Goal: Task Accomplishment & Management: Manage account settings

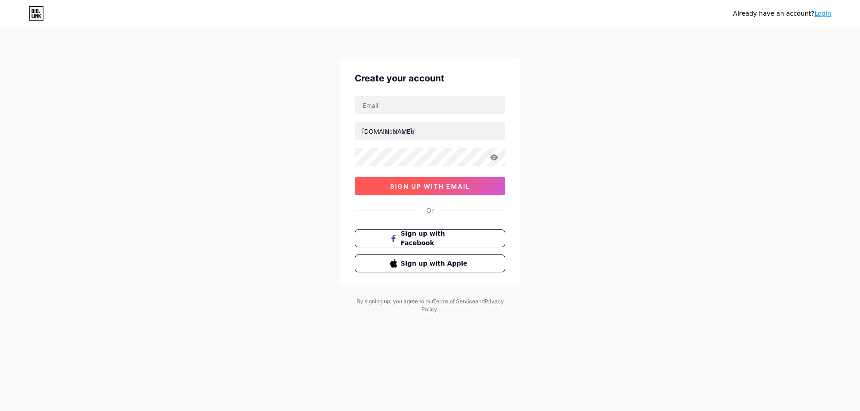
click at [432, 188] on span "sign up with email" at bounding box center [430, 187] width 80 height 8
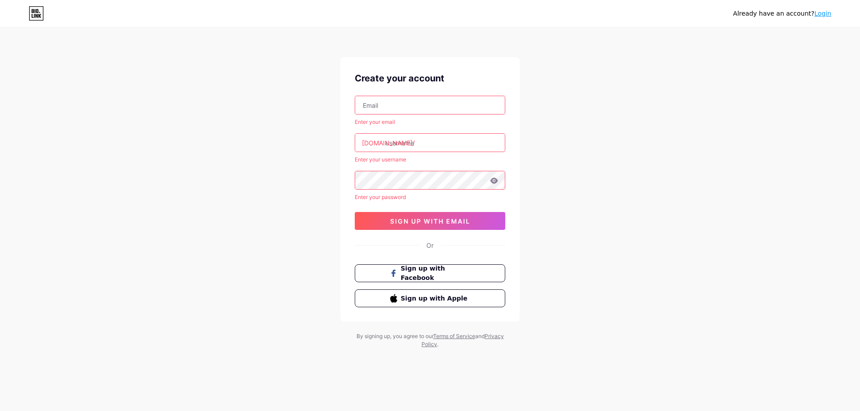
click at [395, 109] on input "text" at bounding box center [430, 105] width 150 height 18
click at [431, 140] on input "text" at bounding box center [430, 143] width 150 height 18
click at [408, 103] on input "text" at bounding box center [430, 105] width 150 height 18
paste input "[DOMAIN_NAME][EMAIL_ADDRESS][DOMAIN_NAME]"
type input "[DOMAIN_NAME][EMAIL_ADDRESS][DOMAIN_NAME]"
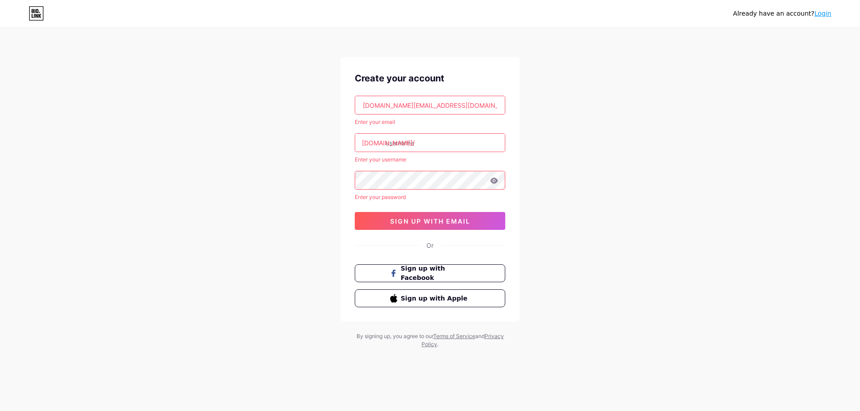
click at [410, 145] on input "text" at bounding box center [430, 143] width 150 height 18
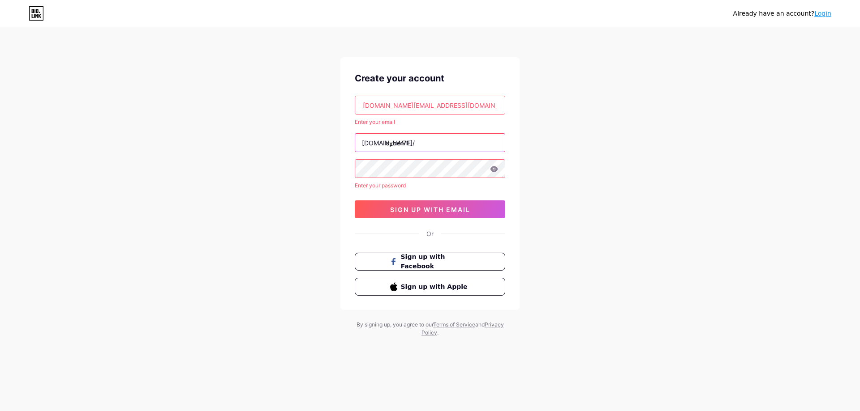
type input "cyber71"
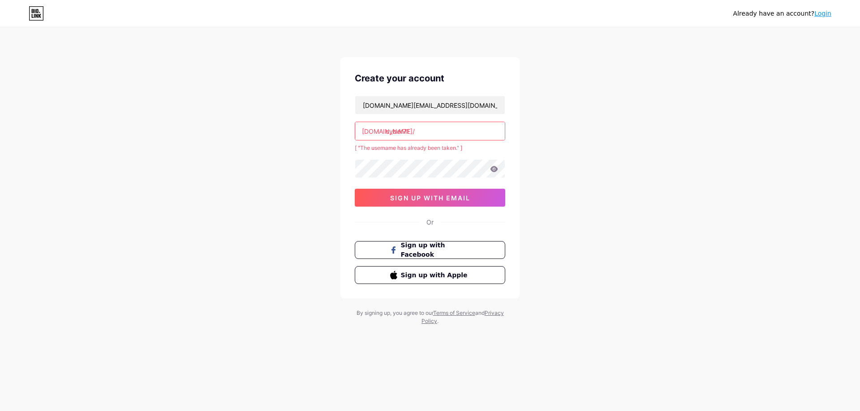
click at [414, 131] on input "cyber71" at bounding box center [430, 131] width 150 height 18
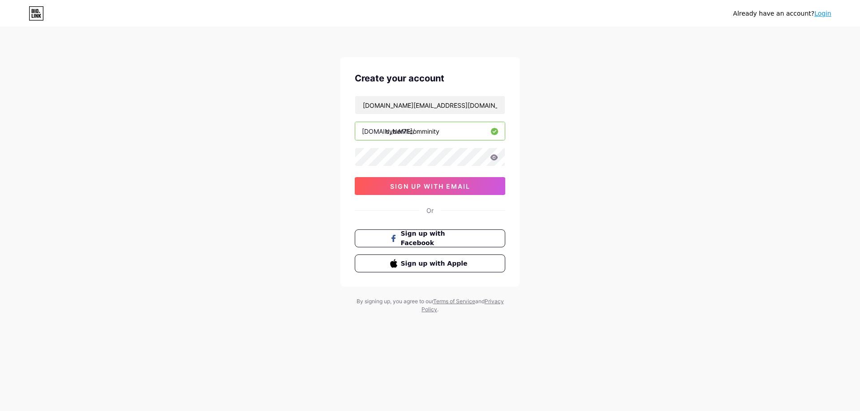
type input "cyber71comminity"
click at [490, 158] on icon at bounding box center [494, 157] width 8 height 6
click at [494, 159] on icon at bounding box center [494, 157] width 8 height 6
click at [434, 188] on span "sign up with email" at bounding box center [430, 187] width 80 height 8
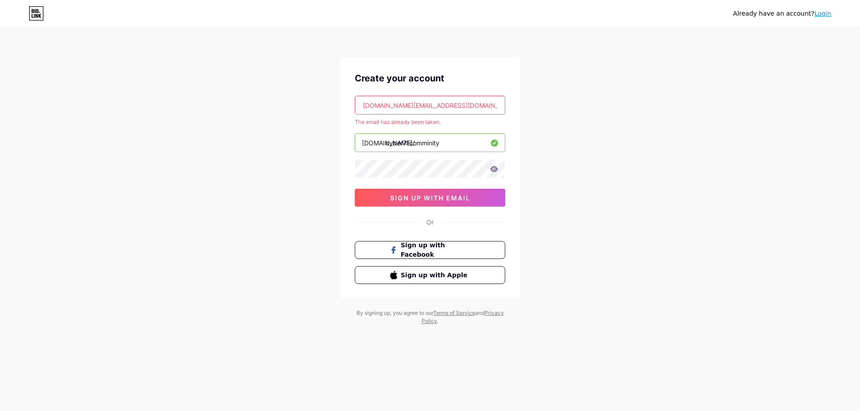
click at [474, 107] on input "[DOMAIN_NAME][EMAIL_ADDRESS][DOMAIN_NAME]" at bounding box center [430, 105] width 150 height 18
click at [30, 9] on icon at bounding box center [36, 13] width 15 height 14
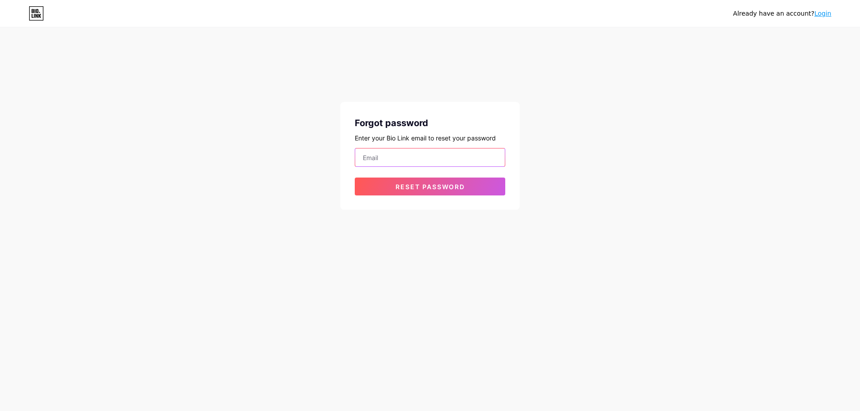
click at [418, 153] on input "email" at bounding box center [430, 158] width 150 height 18
paste input "[DOMAIN_NAME][EMAIL_ADDRESS][DOMAIN_NAME]"
type input "[DOMAIN_NAME][EMAIL_ADDRESS][DOMAIN_NAME]"
click at [428, 187] on span "Reset password" at bounding box center [429, 187] width 69 height 8
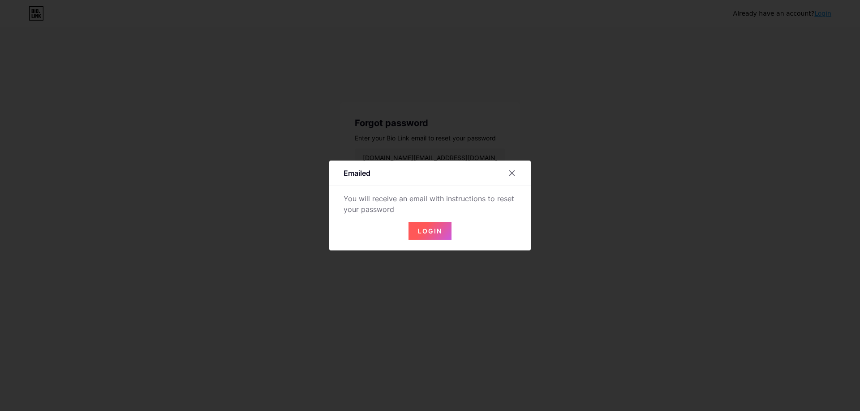
click at [418, 231] on span "Login" at bounding box center [430, 231] width 24 height 8
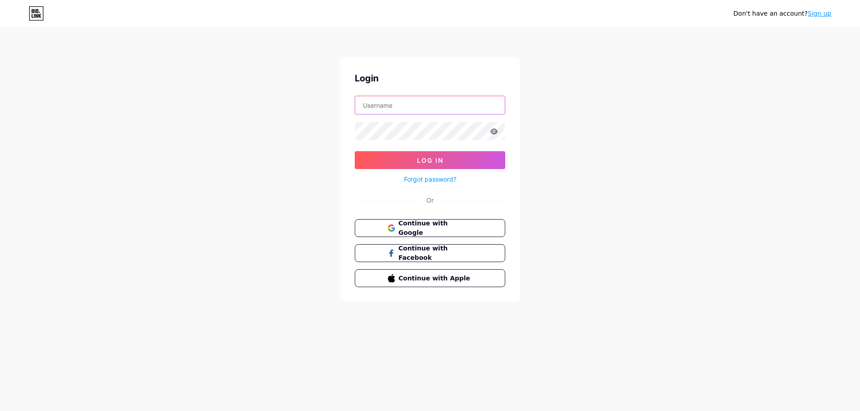
click at [406, 103] on input "text" at bounding box center [430, 105] width 150 height 18
click at [436, 106] on input "text" at bounding box center [430, 105] width 150 height 18
type input "[DOMAIN_NAME][EMAIL_ADDRESS][DOMAIN_NAME]"
click at [355, 151] on button "Log In" at bounding box center [430, 160] width 150 height 18
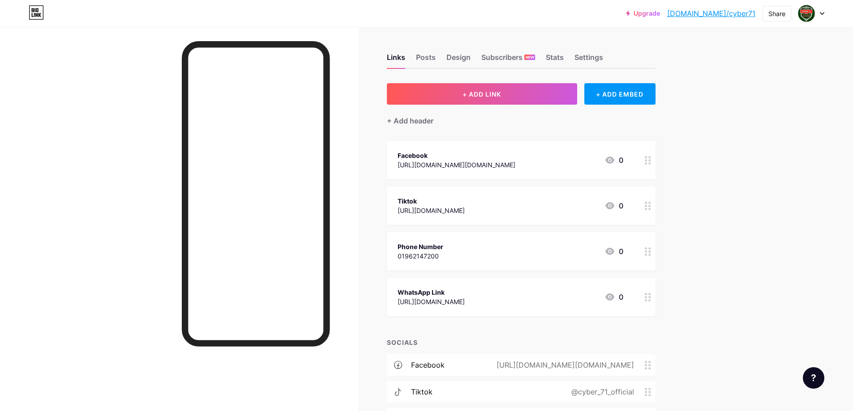
click at [725, 18] on link "bio.link/cyber71" at bounding box center [711, 13] width 88 height 11
click at [465, 213] on div "https://www.tiktok.com/@cyber_71_official" at bounding box center [431, 210] width 67 height 9
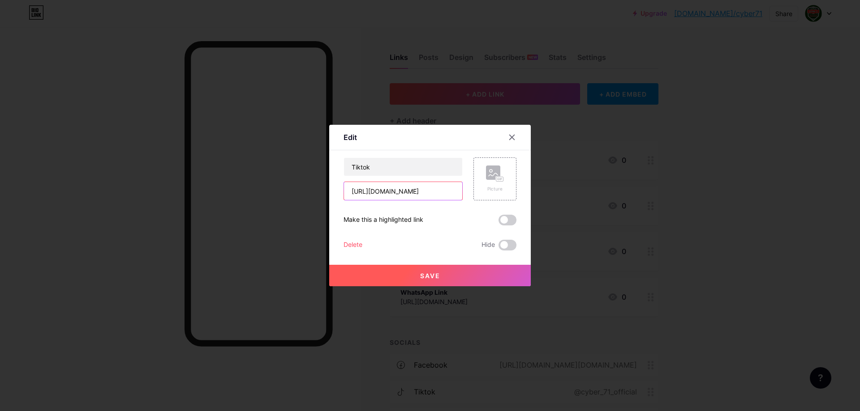
click at [443, 193] on input "https://www.tiktok.com/@cyber_71_official" at bounding box center [403, 191] width 118 height 18
click at [355, 248] on div "Delete" at bounding box center [352, 245] width 19 height 11
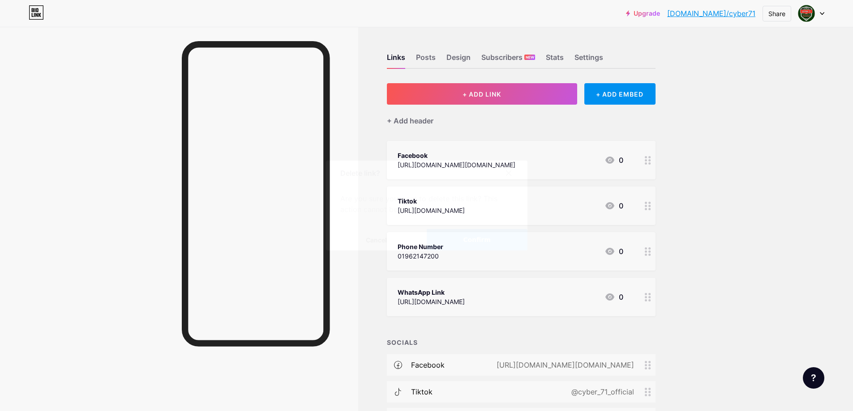
click at [457, 236] on button "Confirm" at bounding box center [477, 239] width 101 height 21
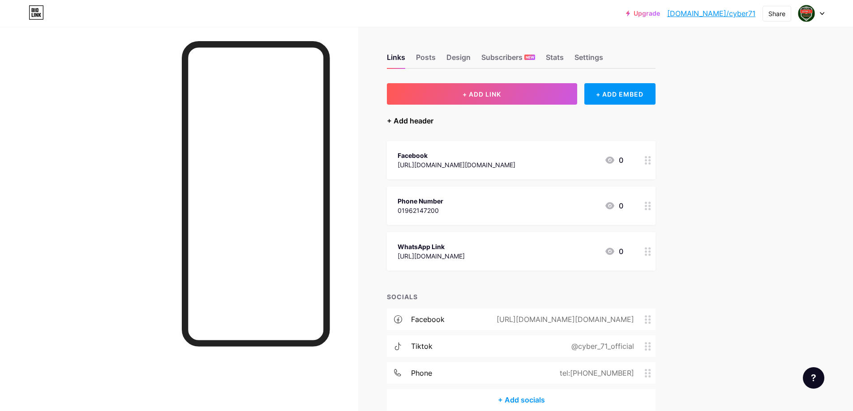
click at [406, 124] on div "+ Add header" at bounding box center [410, 120] width 47 height 11
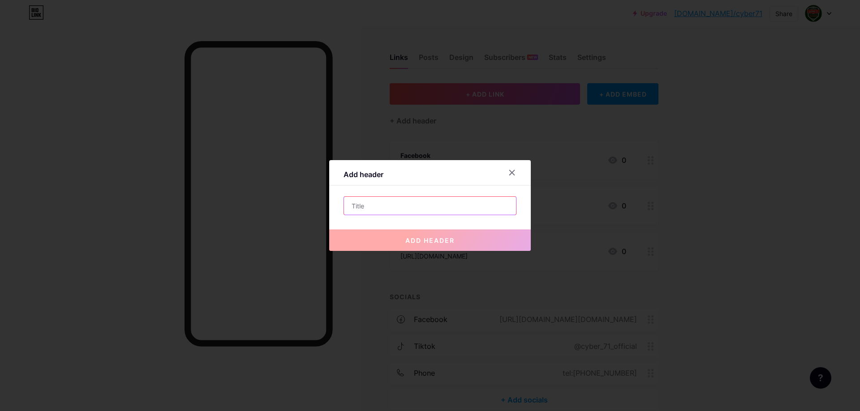
click at [410, 203] on input "text" at bounding box center [430, 206] width 172 height 18
click at [504, 170] on div at bounding box center [512, 173] width 16 height 16
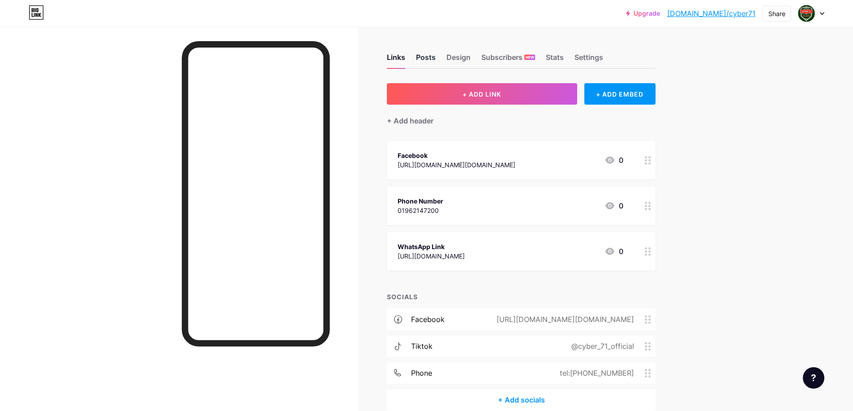
click at [422, 55] on div "Posts" at bounding box center [426, 60] width 20 height 16
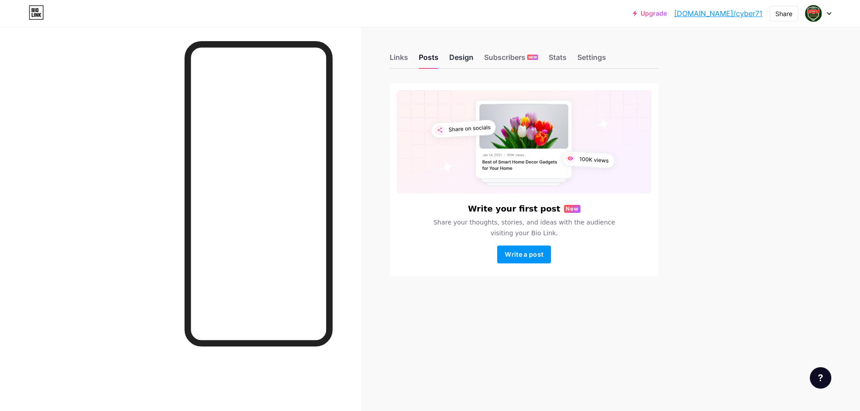
click at [465, 60] on div "Design" at bounding box center [461, 60] width 24 height 16
click at [480, 52] on div "Links Posts Design Subscribers NEW Stats Settings" at bounding box center [523, 53] width 269 height 31
click at [453, 55] on div "Design" at bounding box center [461, 60] width 24 height 16
click at [510, 57] on div "Subscribers NEW" at bounding box center [511, 60] width 54 height 16
click at [552, 53] on div "Stats" at bounding box center [557, 60] width 18 height 16
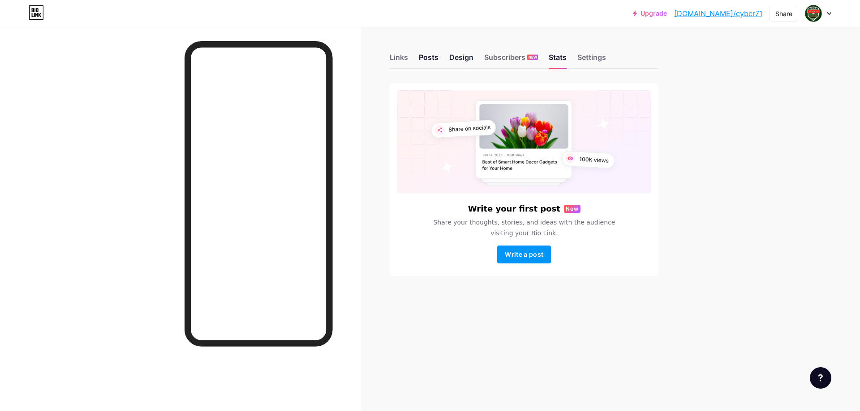
click at [470, 62] on div "Design" at bounding box center [461, 60] width 24 height 16
click at [427, 62] on div "Posts" at bounding box center [429, 60] width 20 height 16
click at [400, 62] on div "Links" at bounding box center [398, 60] width 18 height 16
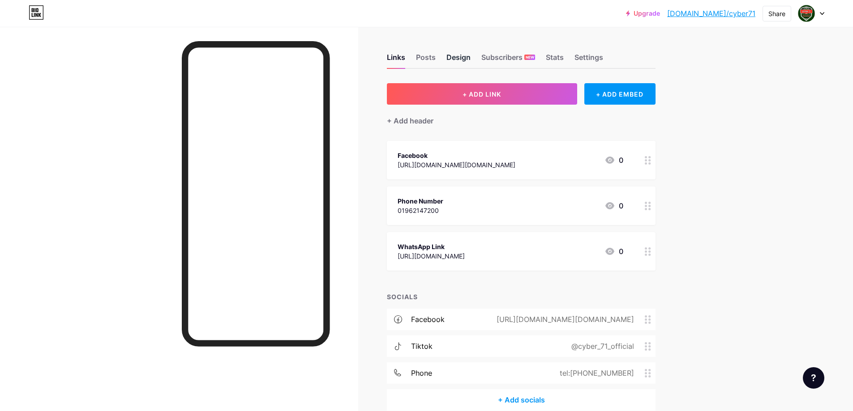
click at [458, 61] on div "Design" at bounding box center [458, 60] width 24 height 16
click at [660, 14] on link "Upgrade" at bounding box center [643, 13] width 34 height 7
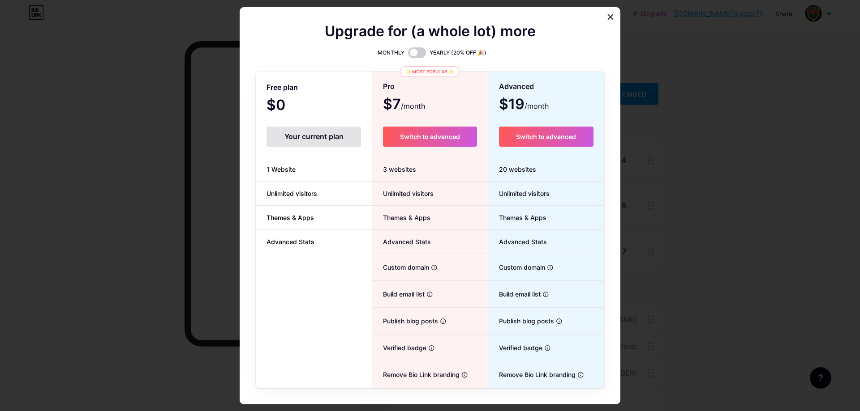
click at [317, 140] on div "Your current plan" at bounding box center [313, 137] width 94 height 20
click at [602, 15] on div at bounding box center [610, 17] width 16 height 16
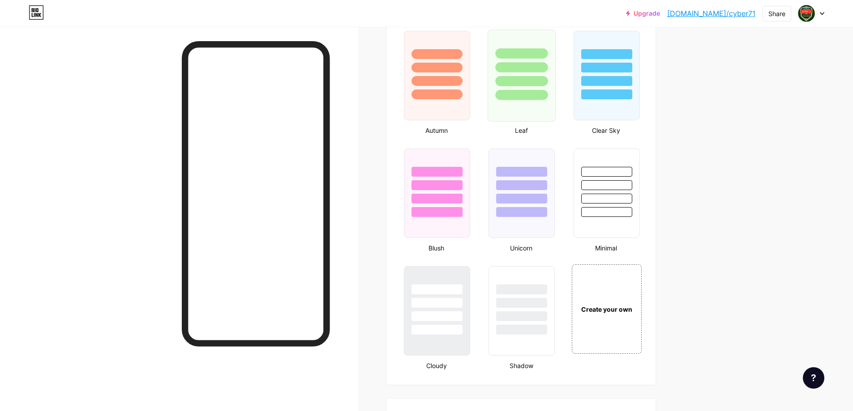
scroll to position [940, 0]
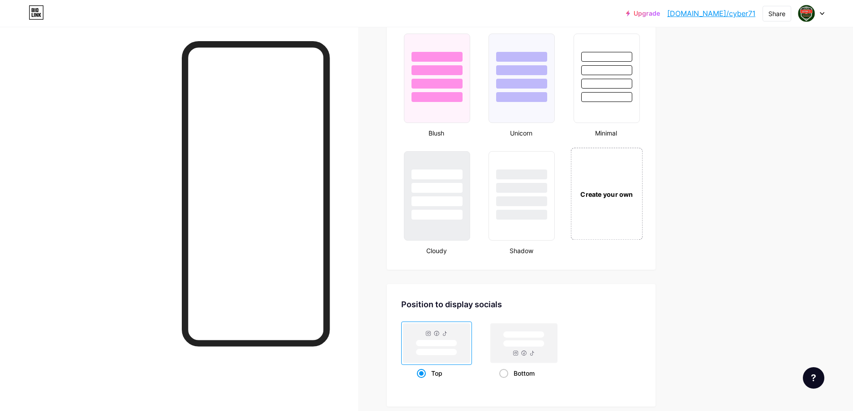
click at [612, 192] on div "Create your own" at bounding box center [606, 194] width 67 height 10
click at [513, 372] on div "Bottom" at bounding box center [524, 373] width 50 height 17
click at [505, 382] on input "Bottom" at bounding box center [502, 385] width 6 height 6
radio input "true"
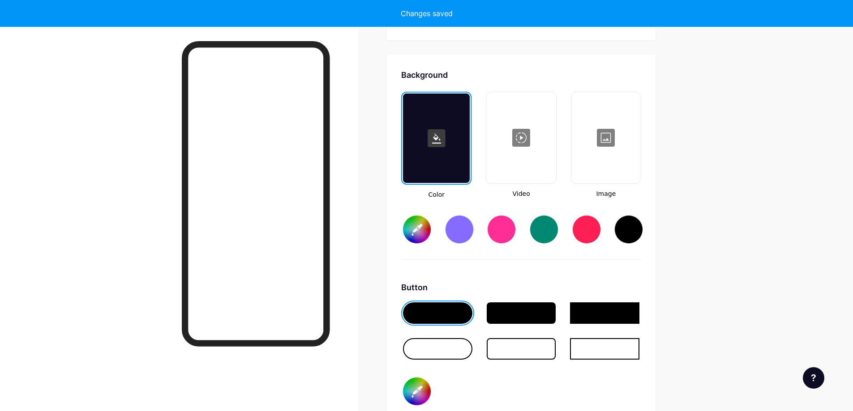
scroll to position [1189, 0]
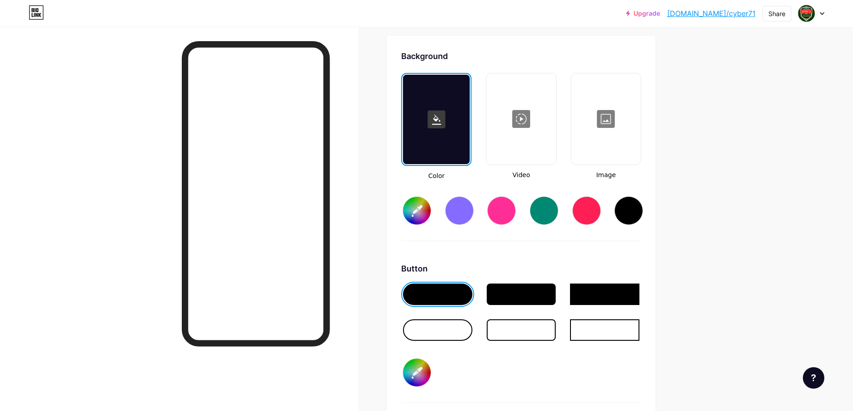
type input "#ffffff"
type input "#000000"
type input "#ffffff"
click at [595, 132] on div at bounding box center [606, 119] width 68 height 90
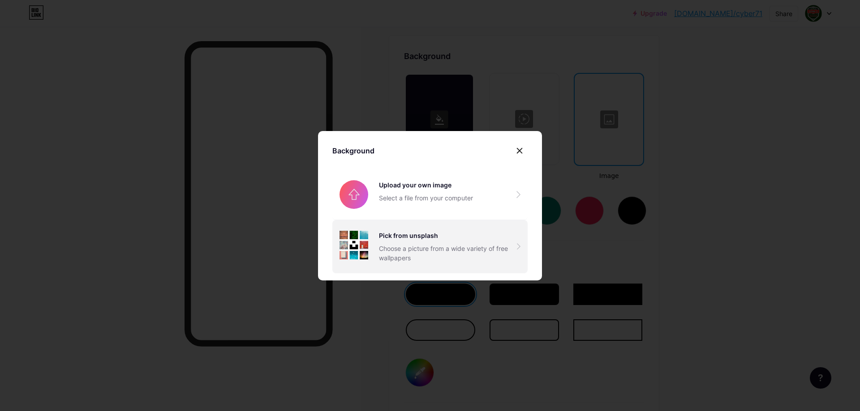
click at [404, 246] on div "Choose a picture from a wide variety of free wallpapers" at bounding box center [448, 253] width 138 height 19
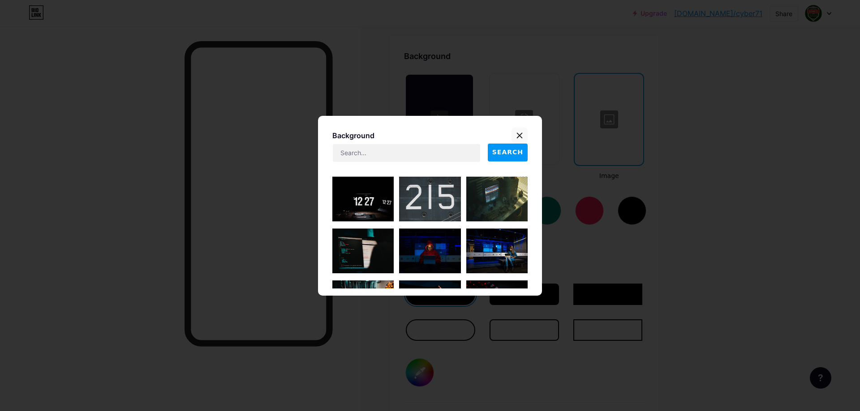
click at [517, 132] on icon at bounding box center [519, 135] width 7 height 7
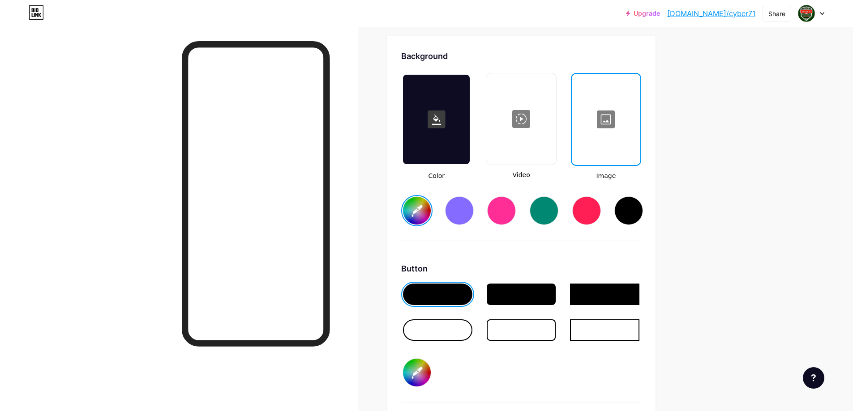
click at [609, 129] on div at bounding box center [606, 120] width 67 height 90
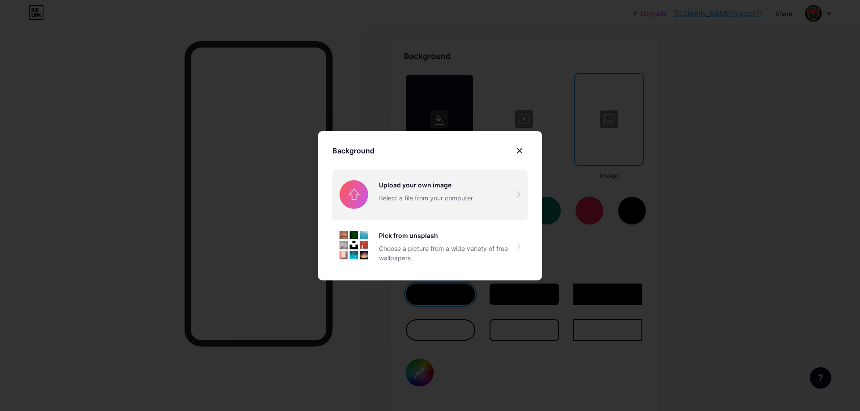
click at [428, 206] on input "file" at bounding box center [429, 195] width 195 height 50
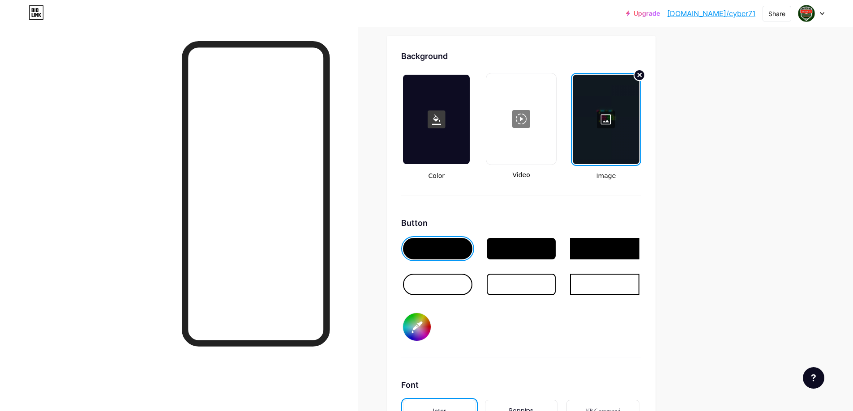
click at [639, 76] on circle at bounding box center [639, 75] width 11 height 11
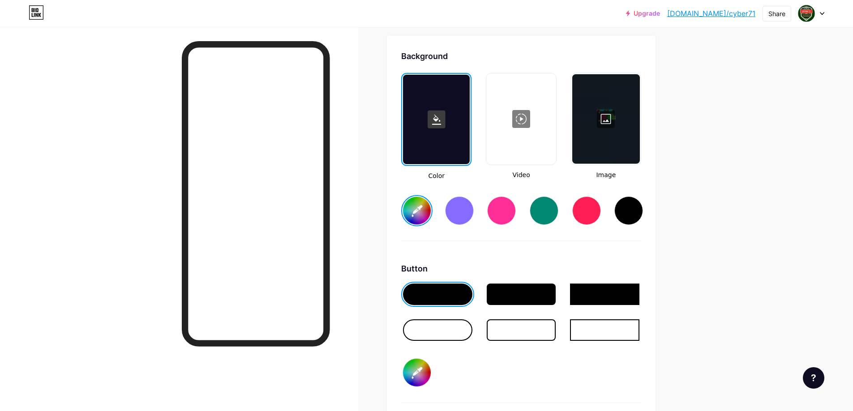
click at [596, 110] on div at bounding box center [606, 119] width 68 height 90
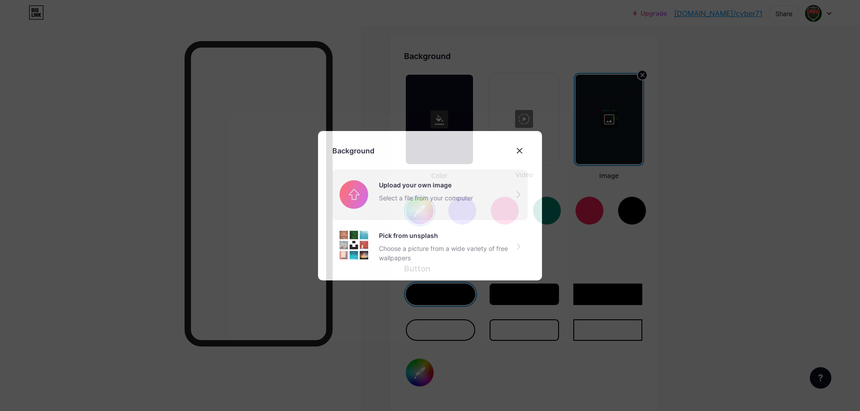
click at [376, 210] on input "file" at bounding box center [429, 195] width 195 height 50
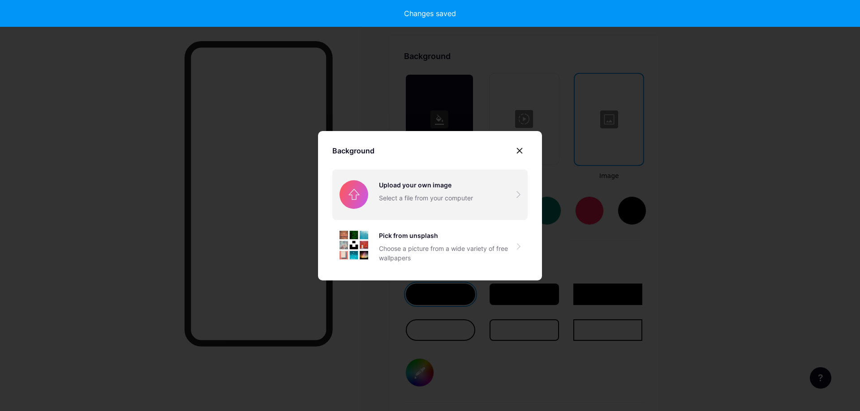
type input "#ffffff"
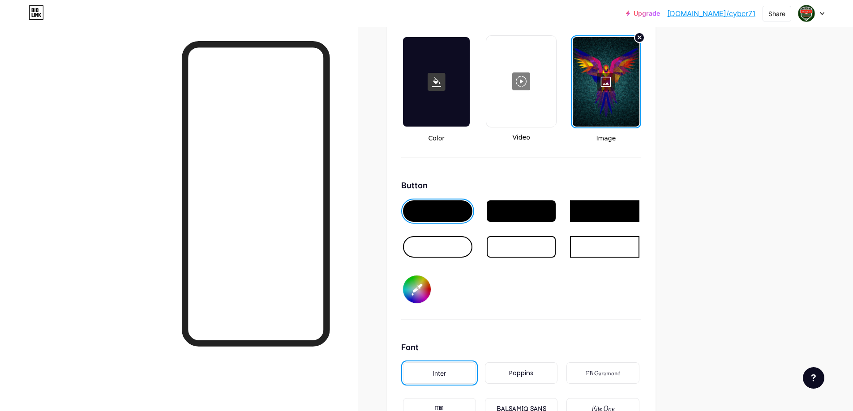
scroll to position [1323, 0]
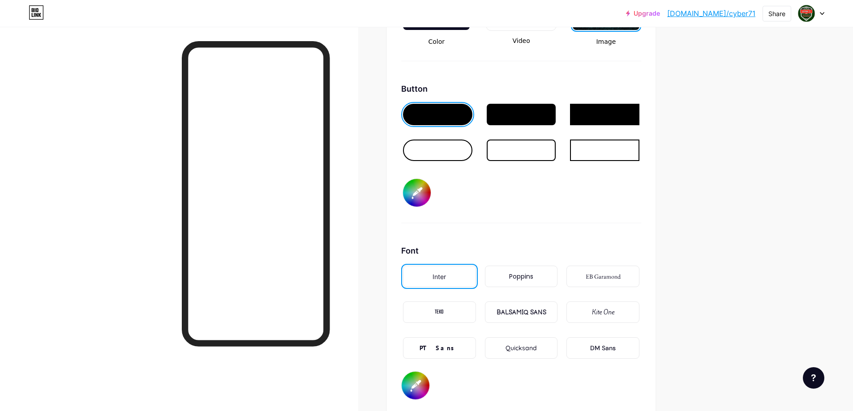
click at [533, 313] on div "BALSAMIQ SANS" at bounding box center [521, 312] width 50 height 9
click at [439, 345] on div "PT Sans" at bounding box center [438, 348] width 39 height 9
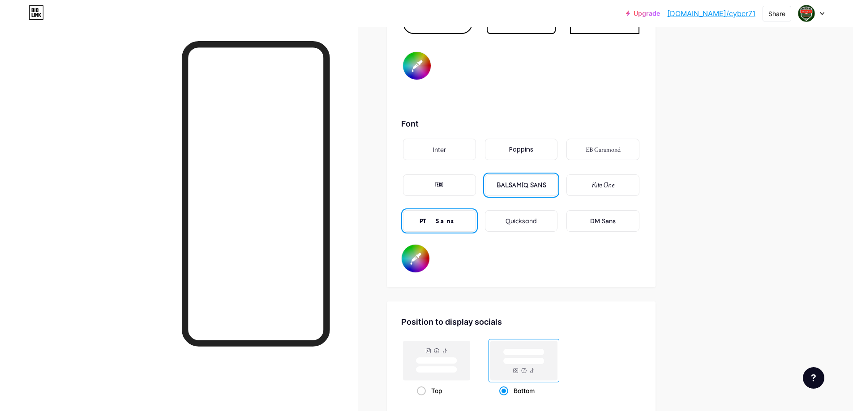
scroll to position [1502, 0]
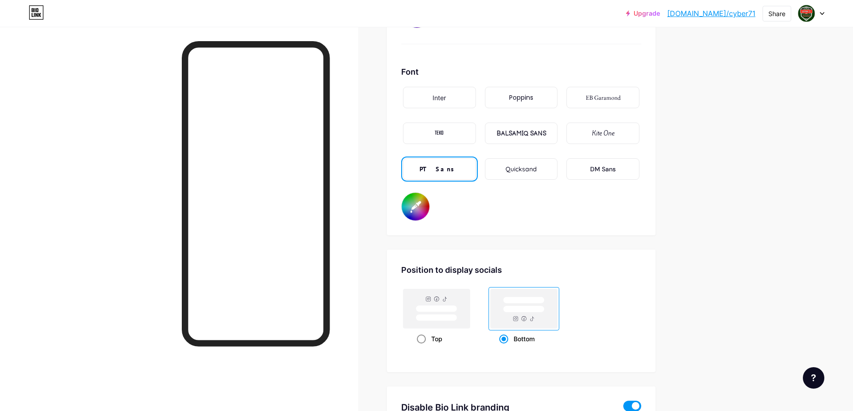
click at [426, 339] on span at bounding box center [421, 339] width 9 height 9
click at [423, 347] on input "Top" at bounding box center [420, 350] width 6 height 6
radio input "true"
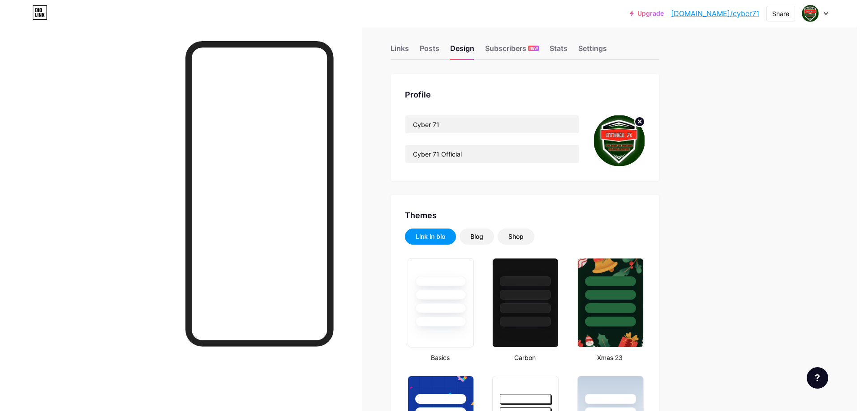
scroll to position [0, 0]
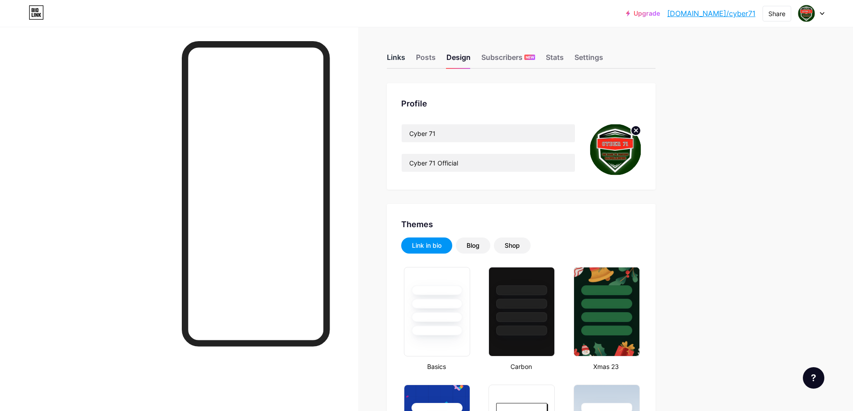
click at [398, 54] on div "Links" at bounding box center [396, 60] width 18 height 16
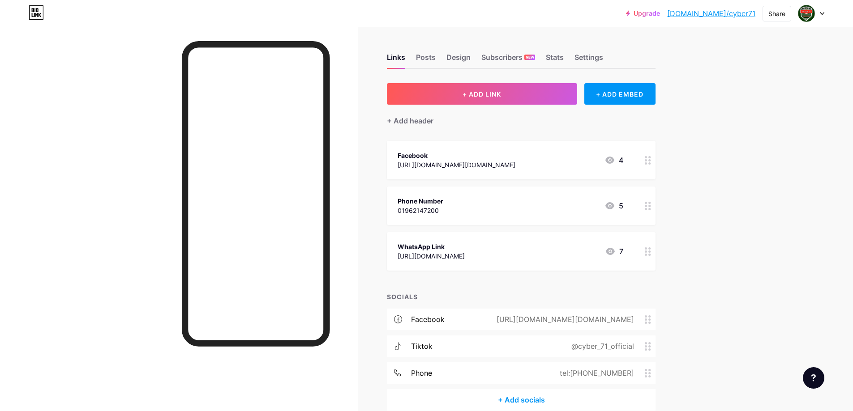
click at [503, 213] on div "Phone Number 01962147200 5" at bounding box center [511, 206] width 226 height 21
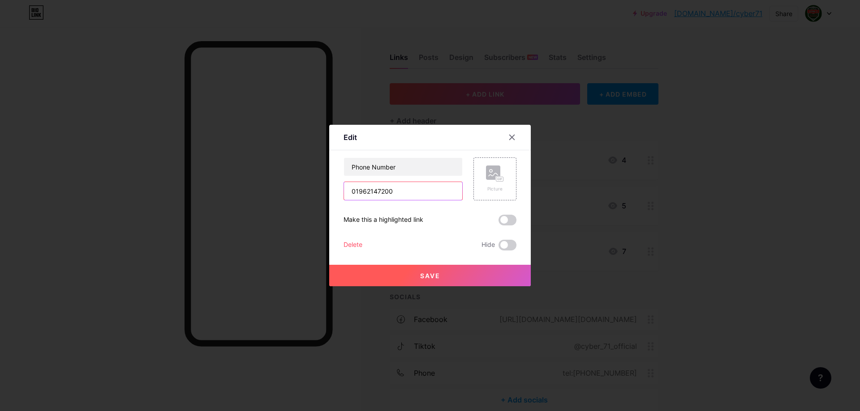
click at [404, 196] on input "01962147200" at bounding box center [403, 191] width 118 height 18
paste input "831689364"
type input "01831689364"
click at [486, 178] on rect at bounding box center [493, 173] width 14 height 14
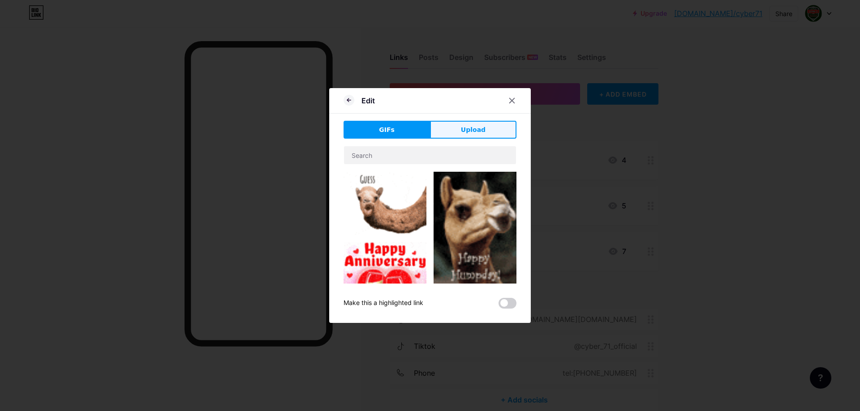
click at [453, 133] on button "Upload" at bounding box center [473, 130] width 86 height 18
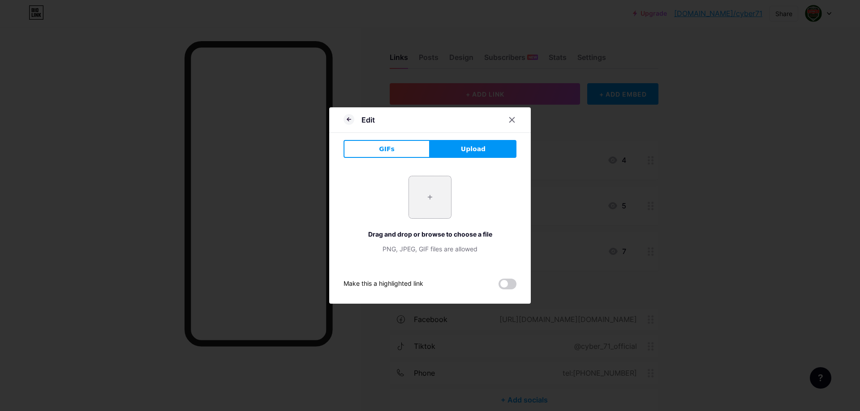
click at [431, 189] on input "file" at bounding box center [430, 197] width 42 height 42
click at [446, 205] on input "file" at bounding box center [430, 197] width 42 height 42
type input "C:\fakepath\WhatsApp.svg.webp"
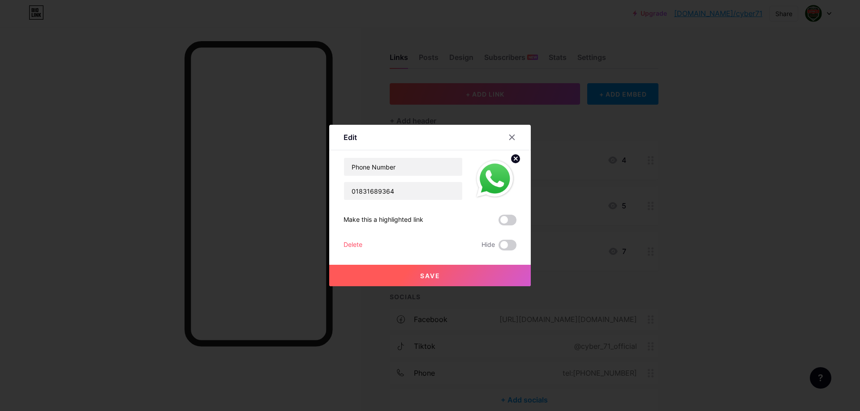
click at [447, 273] on button "Save" at bounding box center [429, 275] width 201 height 21
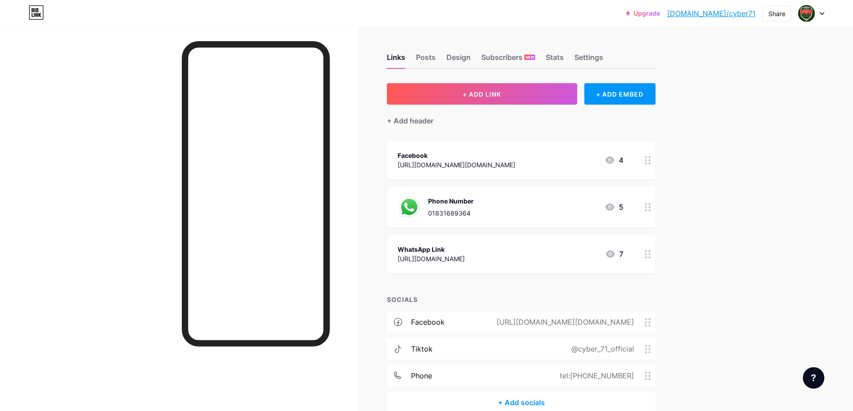
click at [448, 164] on div "https://www.facebook.com/cyber.71.help" at bounding box center [457, 164] width 118 height 9
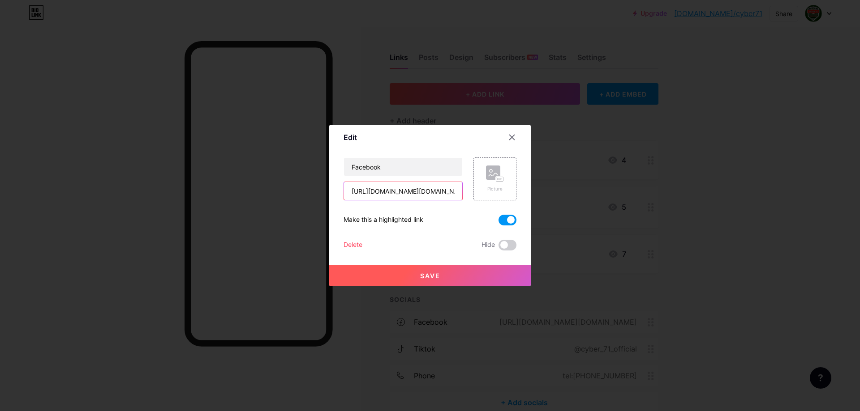
click at [407, 188] on input "https://www.facebook.com/cyber.71.help" at bounding box center [403, 191] width 118 height 18
paste input "comminity"
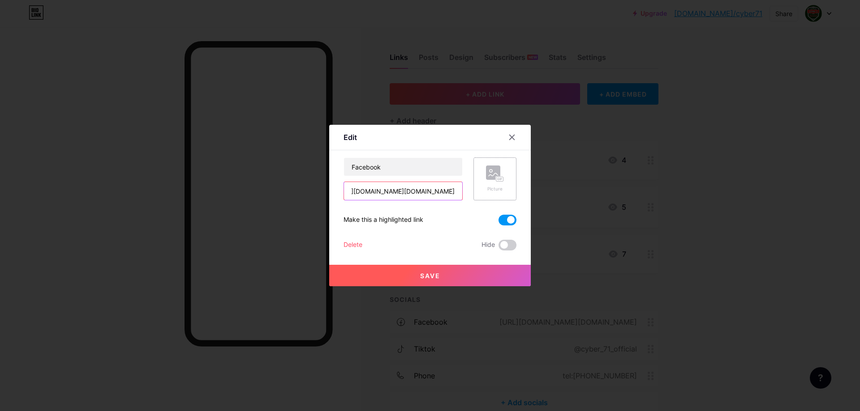
type input "https://www.facebook.com/cyber.comminity"
click at [495, 182] on div "Picture" at bounding box center [495, 179] width 18 height 27
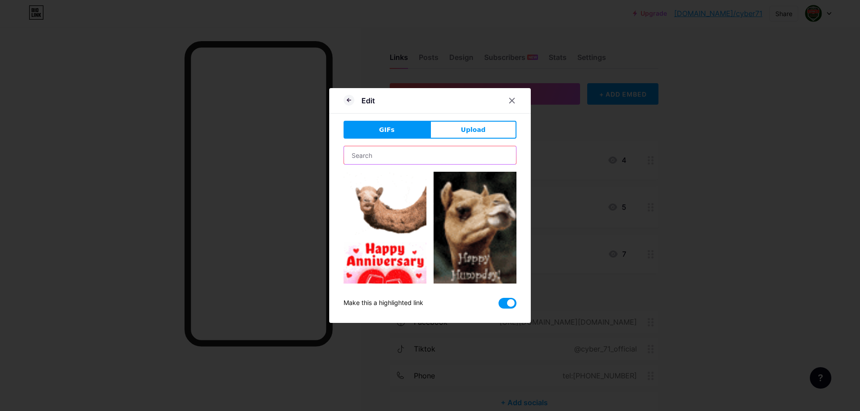
click at [424, 160] on input "text" at bounding box center [430, 155] width 172 height 18
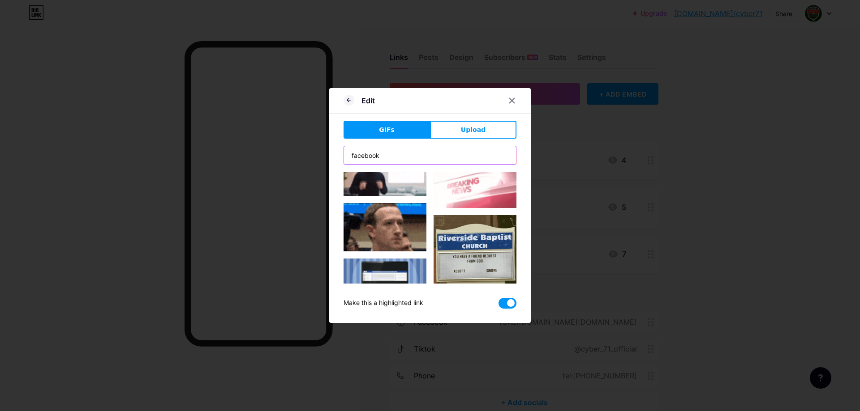
scroll to position [592, 0]
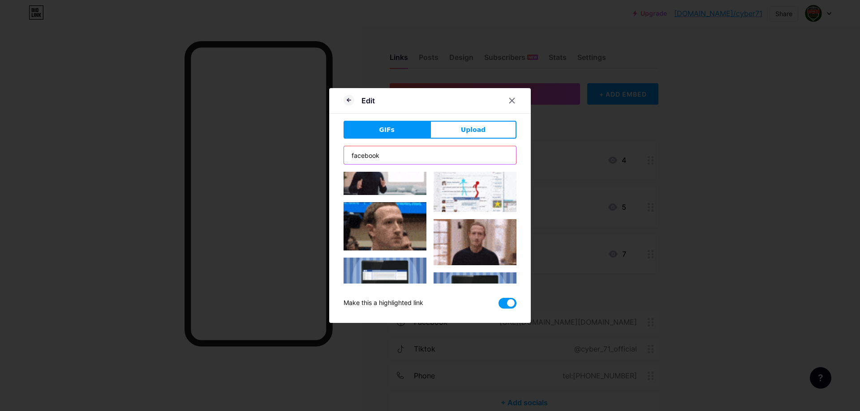
type input "facebook"
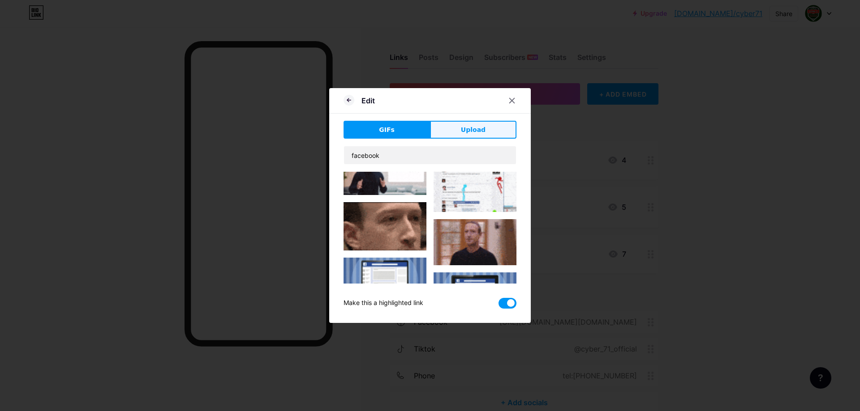
click at [472, 124] on button "Upload" at bounding box center [473, 130] width 86 height 18
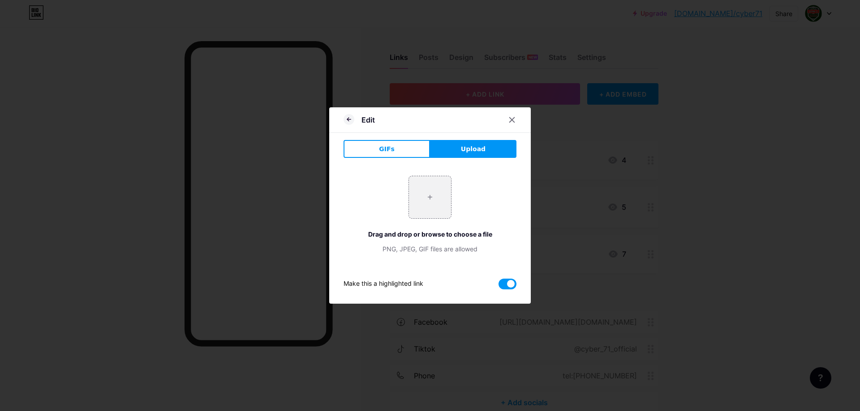
click at [451, 203] on div "+ Drag and drop or browse to choose a file PNG, JPEG, GIF files are allowed" at bounding box center [429, 215] width 173 height 78
click at [425, 203] on input "file" at bounding box center [430, 197] width 42 height 42
type input "C:\fakepath\Facebook_Logo_2023.png"
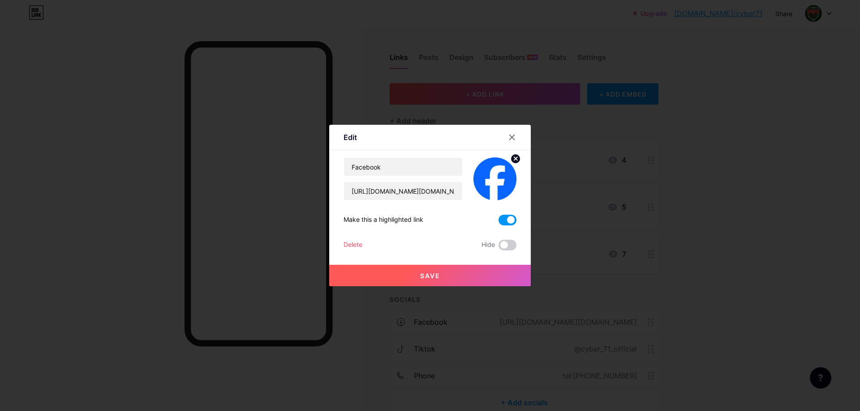
click at [423, 275] on span "Save" at bounding box center [430, 276] width 20 height 8
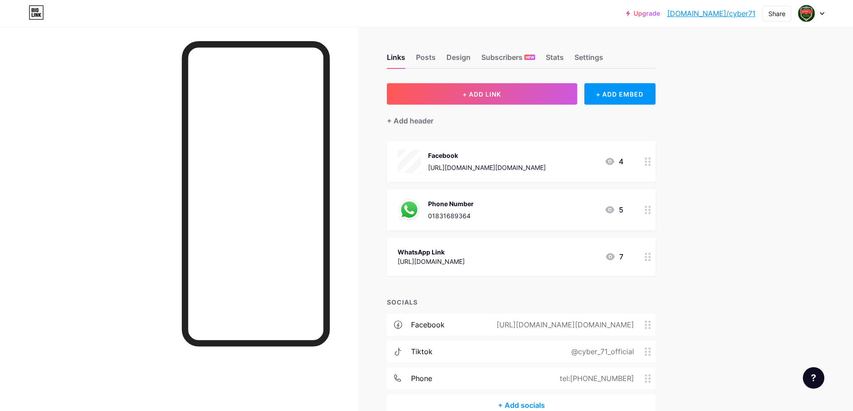
click at [465, 254] on div "WhatsApp Link" at bounding box center [431, 252] width 67 height 9
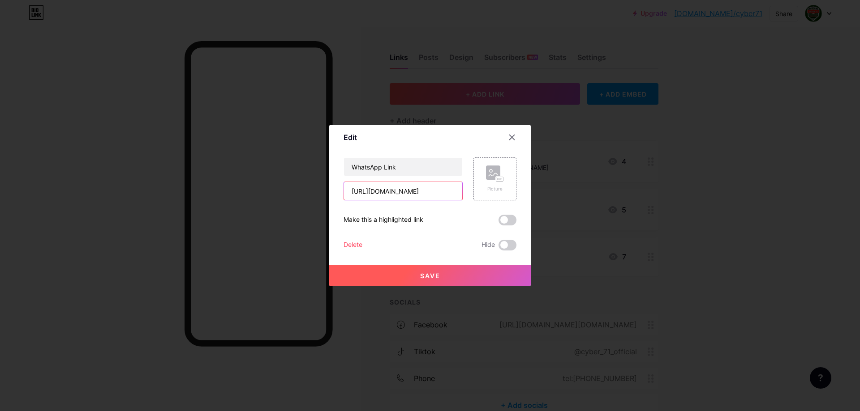
click at [400, 191] on input "https://wa.me/message/JW4Y2RI6ZQKHC1" at bounding box center [403, 191] width 118 height 18
click at [490, 169] on rect at bounding box center [493, 173] width 14 height 14
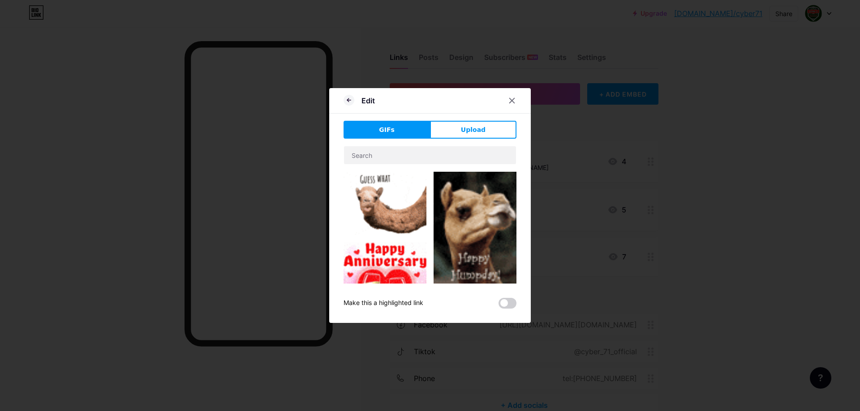
click at [469, 139] on div "GIFs Upload Content YouTube Play YouTube video without leaving your page. ADD V…" at bounding box center [429, 215] width 173 height 188
click at [462, 133] on span "Upload" at bounding box center [473, 129] width 25 height 9
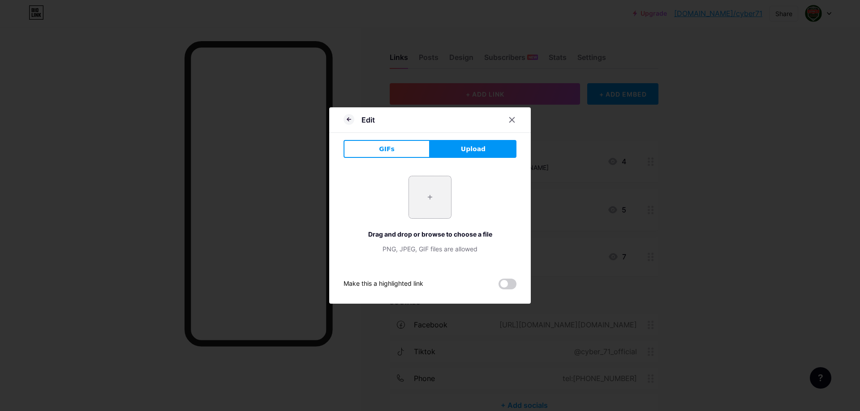
click at [415, 190] on input "file" at bounding box center [430, 197] width 42 height 42
type input "C:\fakepath\WhatsApp.svg.webp"
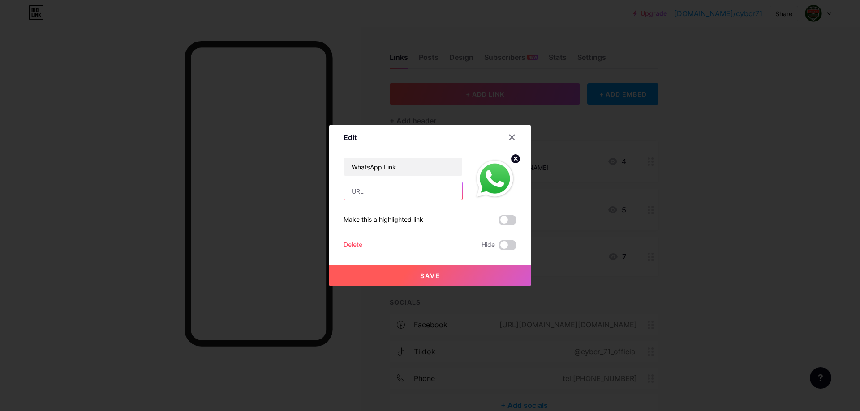
click at [380, 195] on input "text" at bounding box center [403, 191] width 118 height 18
paste input "https://wa.me/message/DFWBJKSEFVO7H1"
type input "https://wa.me/message/DFWBJKSEFVO7H1"
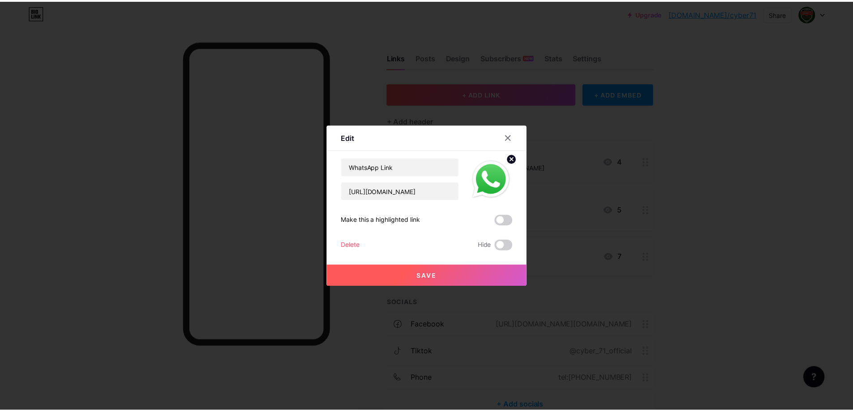
scroll to position [0, 0]
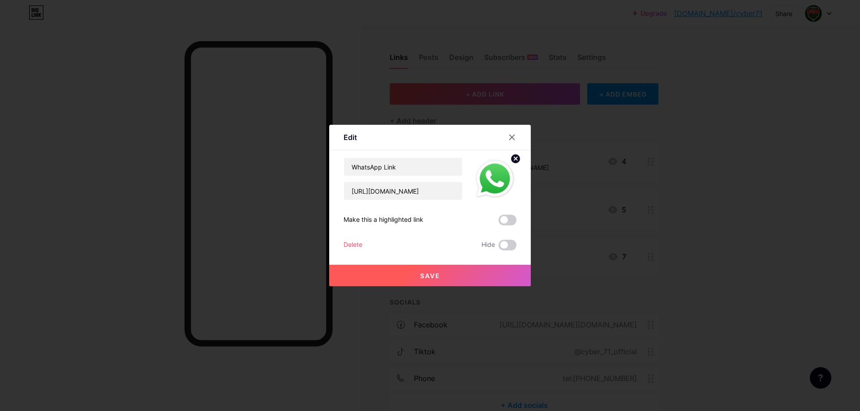
click at [410, 274] on button "Save" at bounding box center [429, 275] width 201 height 21
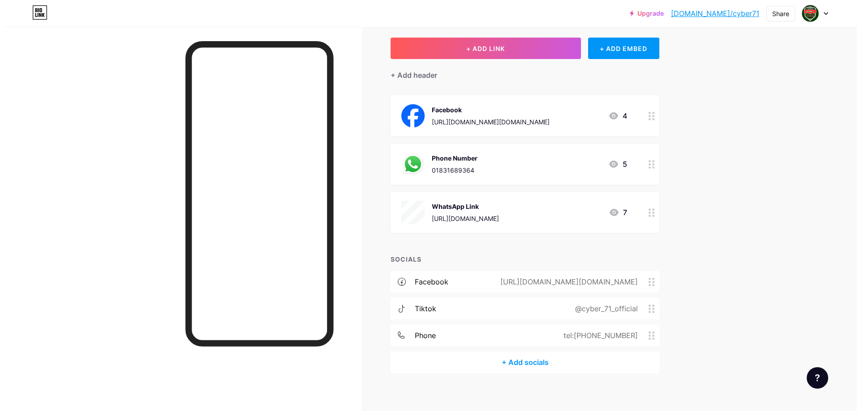
scroll to position [52, 0]
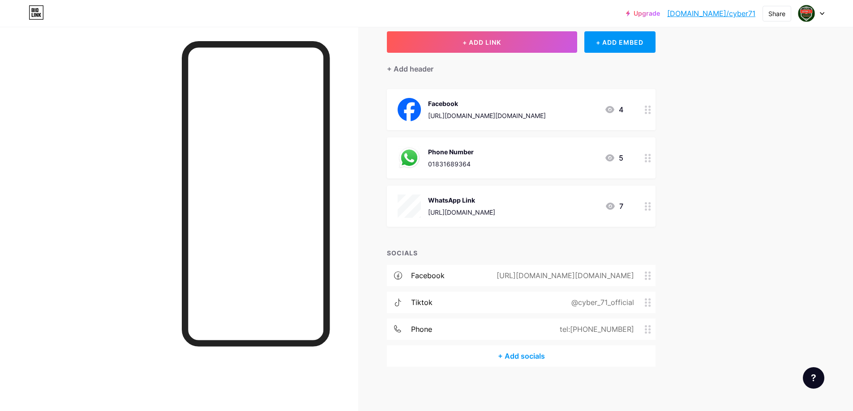
click at [529, 275] on div "https://www.facebook.com/cyber.71.help" at bounding box center [563, 275] width 163 height 11
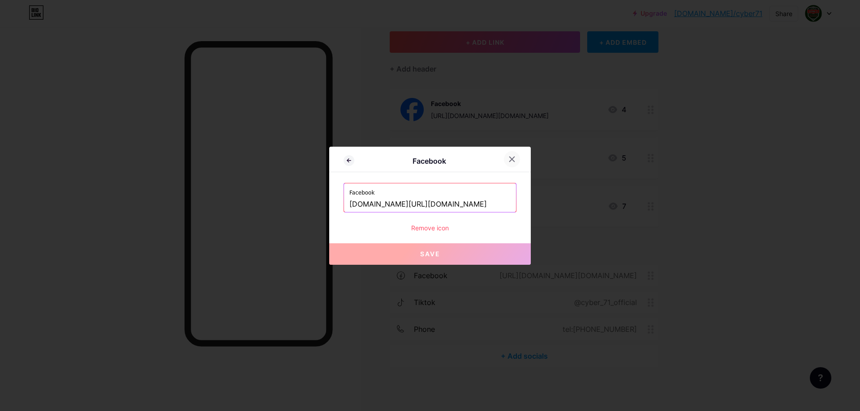
click at [509, 158] on icon at bounding box center [511, 159] width 7 height 7
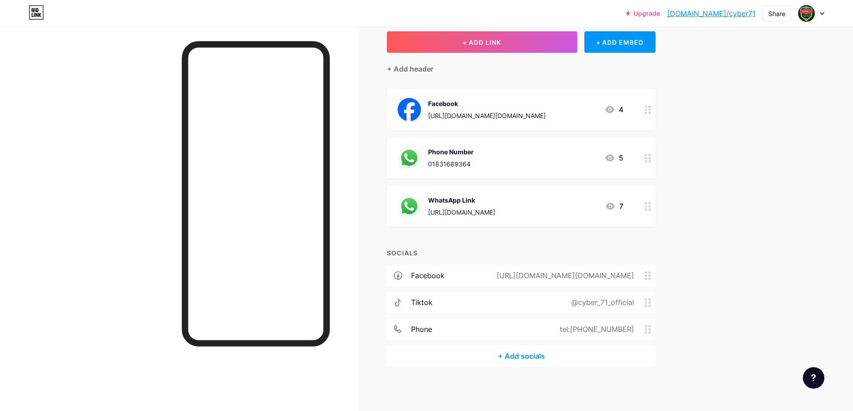
click at [465, 115] on div "https://www.facebook.com/cyber.comminity" at bounding box center [487, 115] width 118 height 9
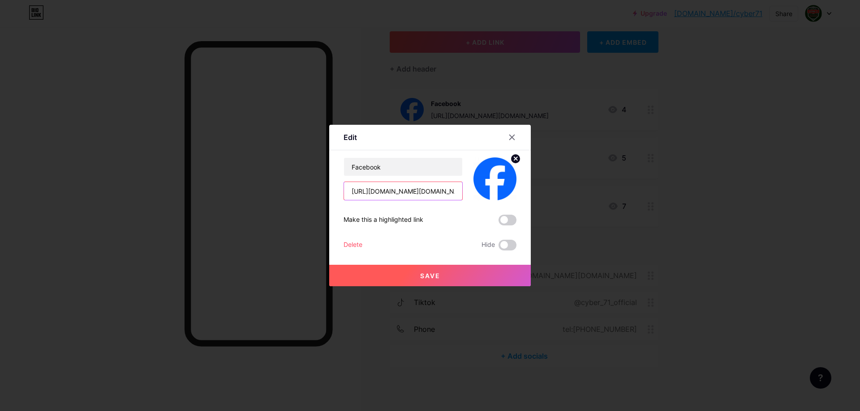
click at [425, 185] on input "https://www.facebook.com/cyber.comminity" at bounding box center [403, 191] width 118 height 18
click at [511, 139] on icon at bounding box center [511, 137] width 7 height 7
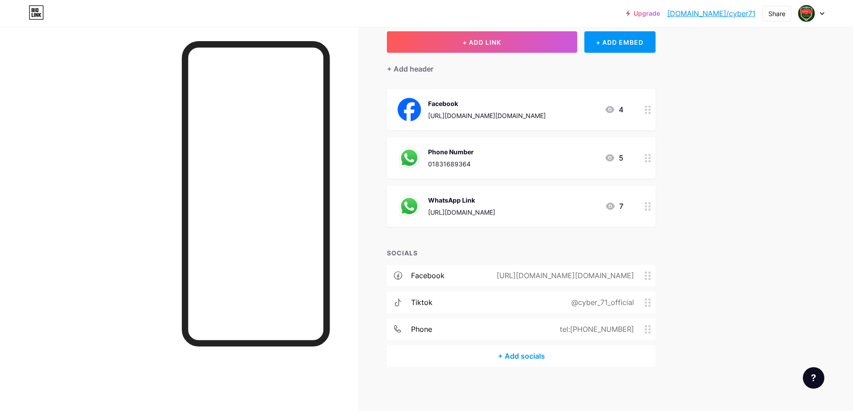
click at [587, 272] on div "https://www.facebook.com/cyber.71.help" at bounding box center [563, 275] width 163 height 11
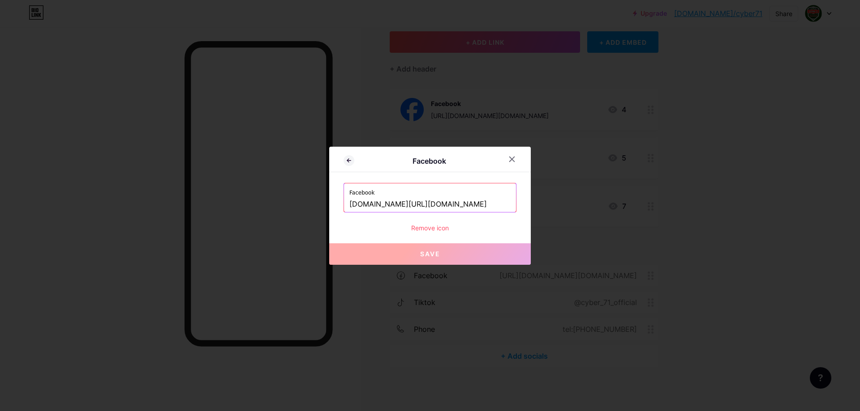
click at [456, 207] on input "www.facebook.com/cyber.71.help" at bounding box center [429, 204] width 161 height 15
paste input "https://www.facebook.com/cyber.comminity"
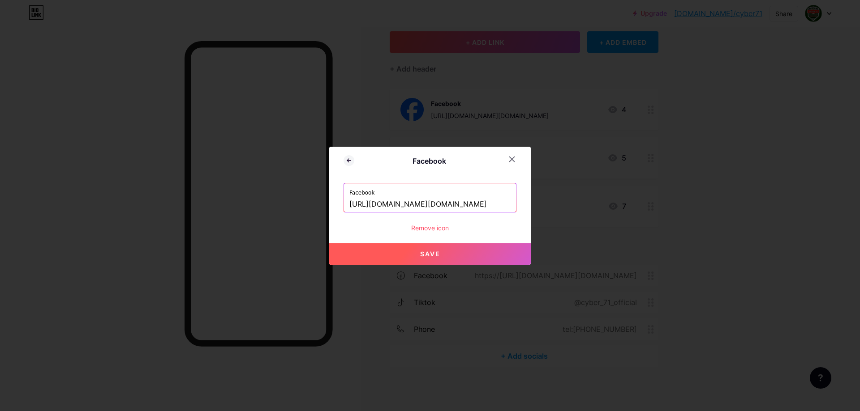
type input "https://www.facebook.com/cyber.comminity"
click at [459, 244] on button "Save" at bounding box center [429, 254] width 201 height 21
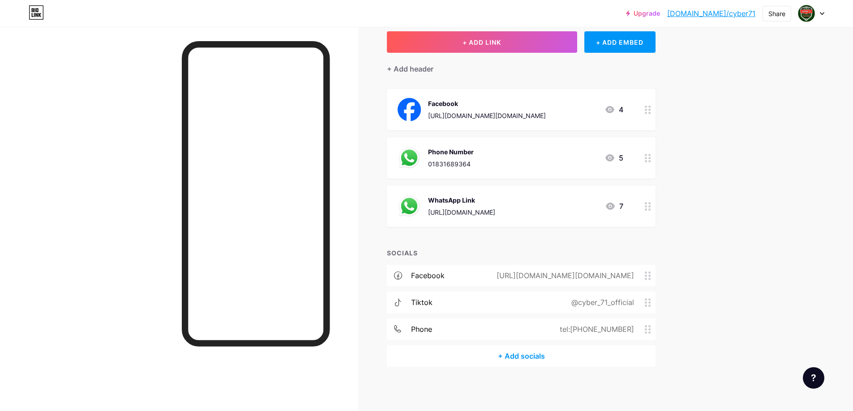
click at [492, 166] on div "Phone Number 01831689364 5" at bounding box center [511, 157] width 226 height 23
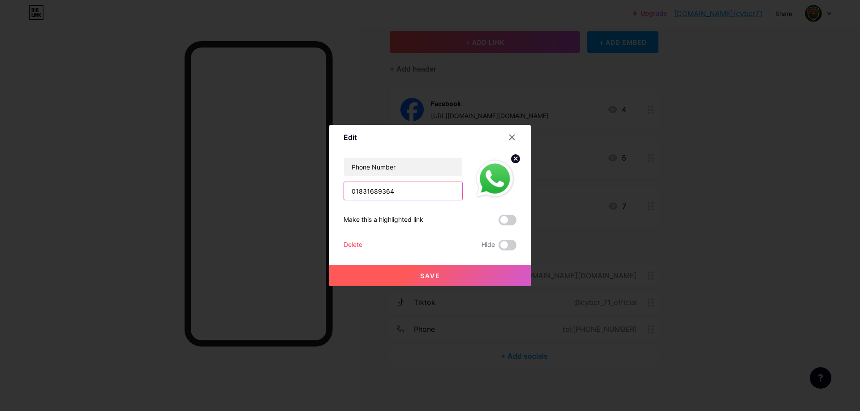
click at [407, 184] on input "01831689364" at bounding box center [403, 191] width 118 height 18
click at [512, 137] on icon at bounding box center [511, 137] width 7 height 7
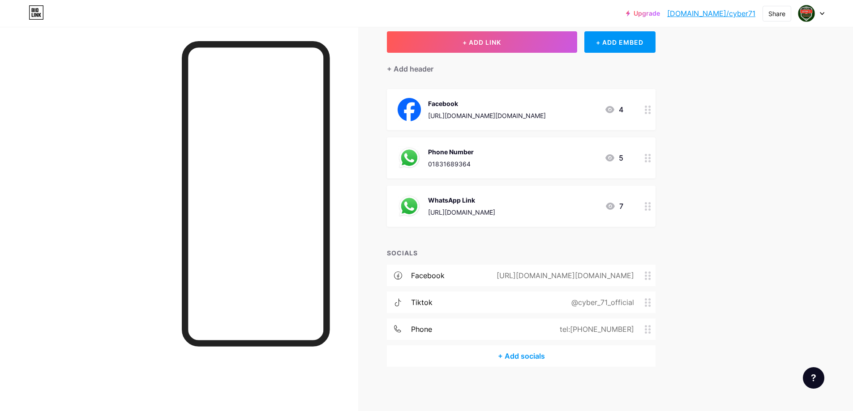
click at [617, 317] on div "facebook https://www.facebook.com/cyber.comminity tiktok @cyber_71_official pho…" at bounding box center [521, 305] width 269 height 81
click at [614, 324] on div "tel:+8801962147200" at bounding box center [594, 329] width 99 height 11
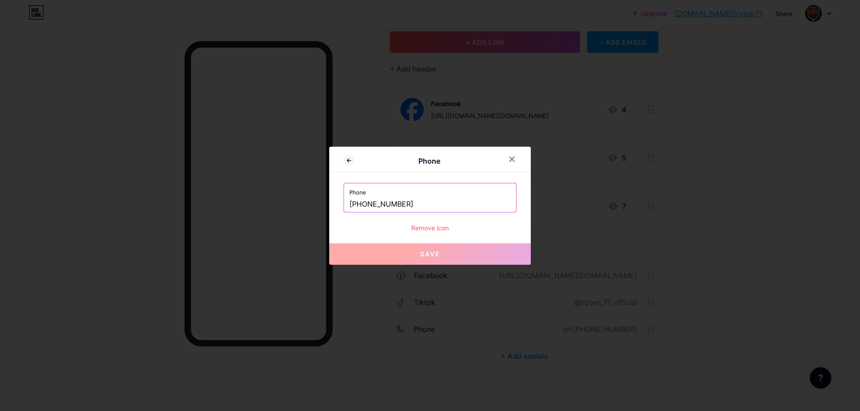
drag, startPoint x: 359, startPoint y: 210, endPoint x: 423, endPoint y: 202, distance: 63.6
click at [423, 202] on input "+8801962147200" at bounding box center [429, 204] width 161 height 15
paste input "831689364"
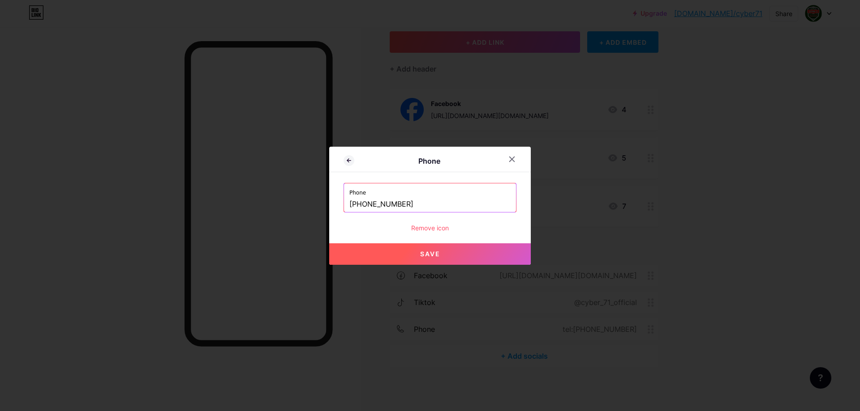
click at [443, 253] on button "Save" at bounding box center [429, 254] width 201 height 21
type input "tel:+8801831689364"
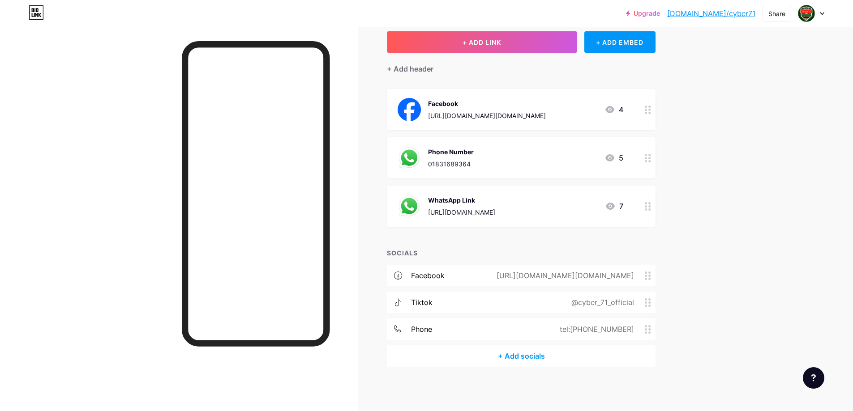
click at [533, 354] on div "+ Add socials" at bounding box center [521, 356] width 269 height 21
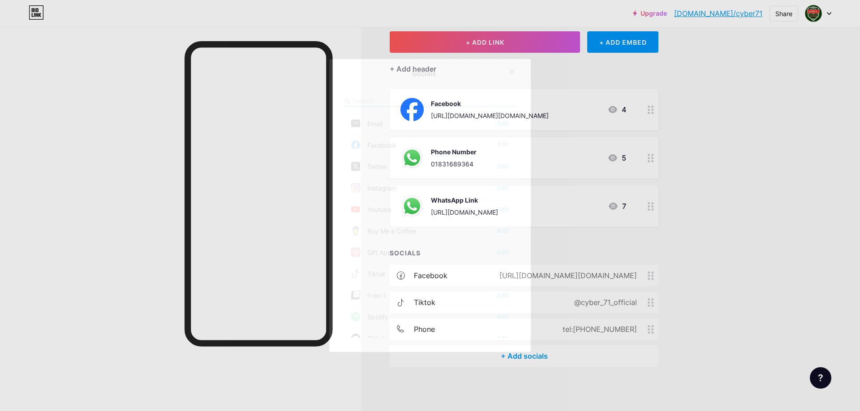
click at [415, 139] on div "Facebook Edit" at bounding box center [429, 145] width 173 height 19
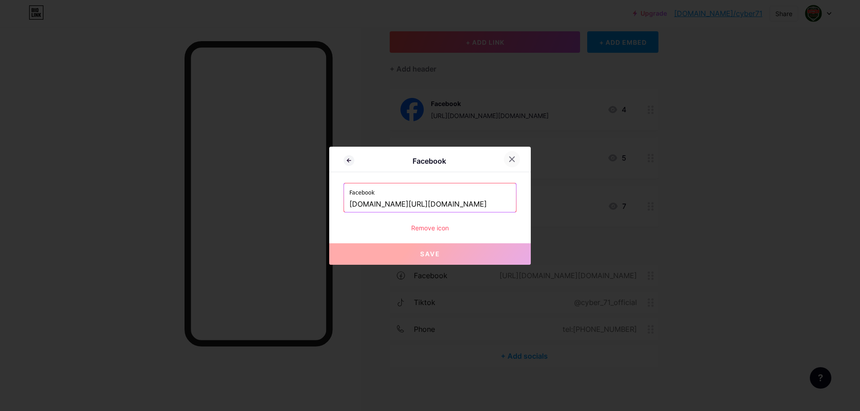
click at [509, 156] on icon at bounding box center [511, 159] width 7 height 7
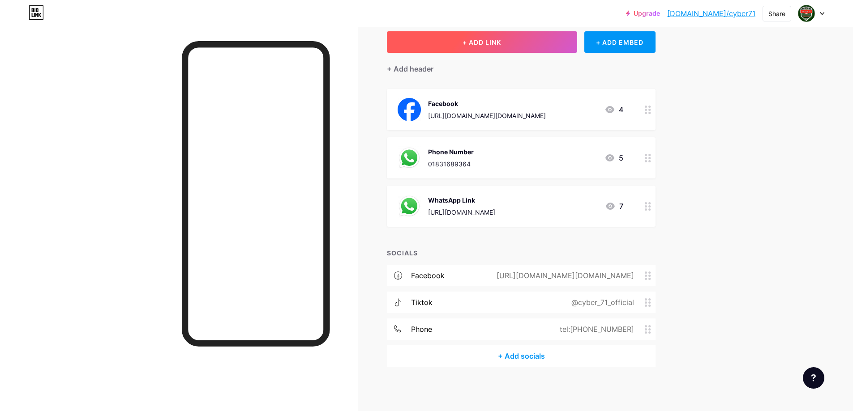
click at [469, 35] on button "+ ADD LINK" at bounding box center [482, 41] width 190 height 21
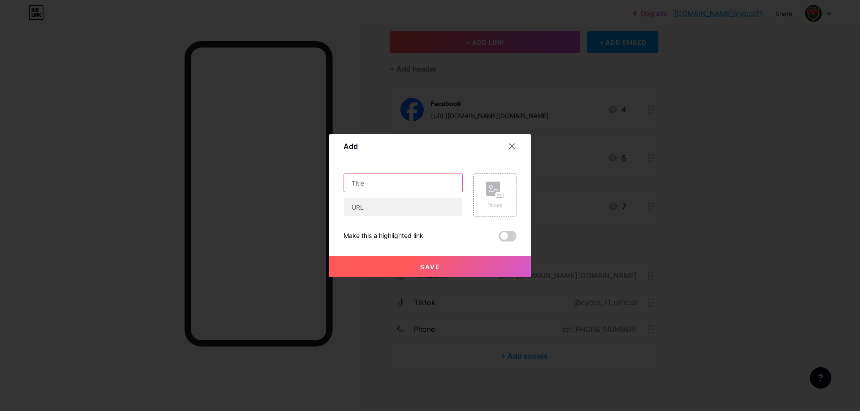
click at [389, 178] on input "text" at bounding box center [403, 183] width 118 height 18
type input "Admin Link"
click at [377, 193] on div "Admin Link" at bounding box center [402, 195] width 119 height 43
click at [373, 203] on input "text" at bounding box center [403, 207] width 118 height 18
paste input "https://www.facebook.com/profile.php?id=61571179289736"
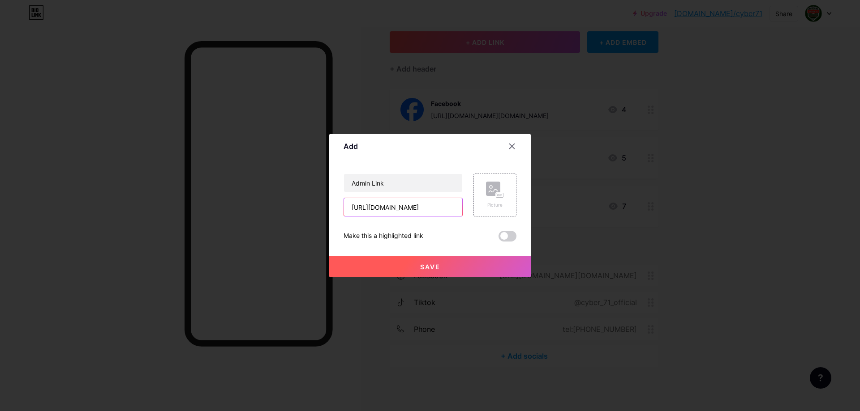
scroll to position [0, 74]
type input "https://www.facebook.com/profile.php?id=61571179289736"
click at [486, 207] on div "Picture" at bounding box center [495, 205] width 18 height 7
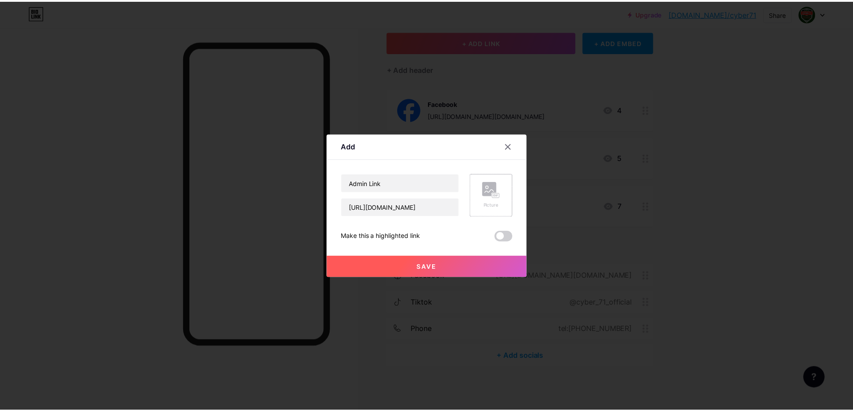
scroll to position [0, 0]
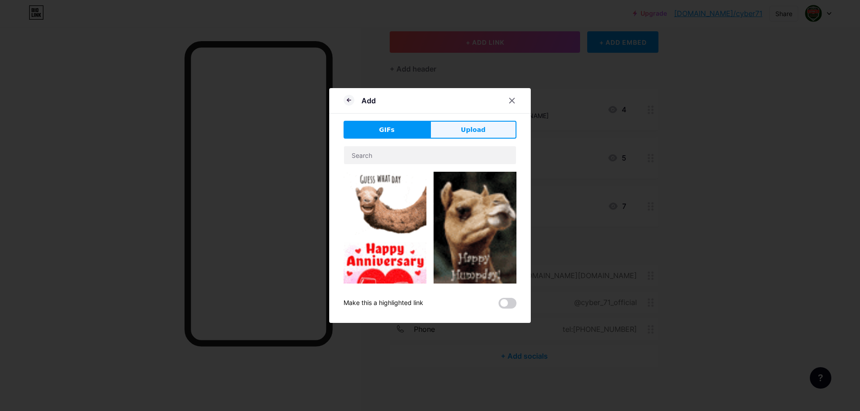
click at [466, 124] on button "Upload" at bounding box center [473, 130] width 86 height 18
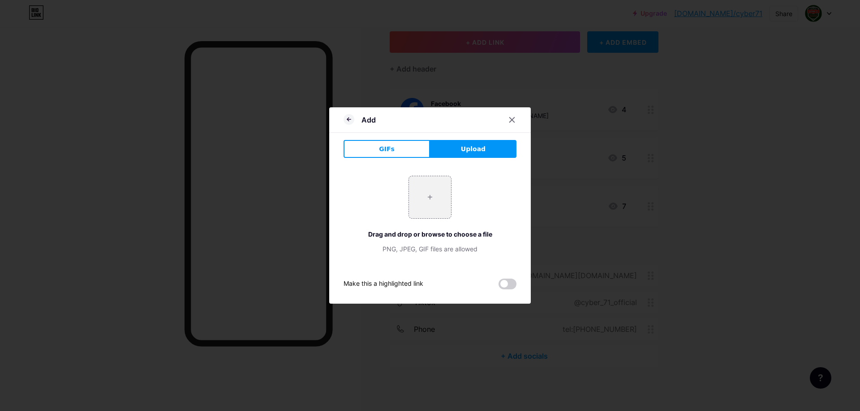
click at [440, 222] on div "+ Drag and drop or browse to choose a file PNG, JPEG, GIF files are allowed" at bounding box center [429, 215] width 173 height 78
click at [430, 201] on input "file" at bounding box center [430, 197] width 42 height 42
type input "C:\fakepath\495296395_708721385002340_2570097393162985160_n.jpg"
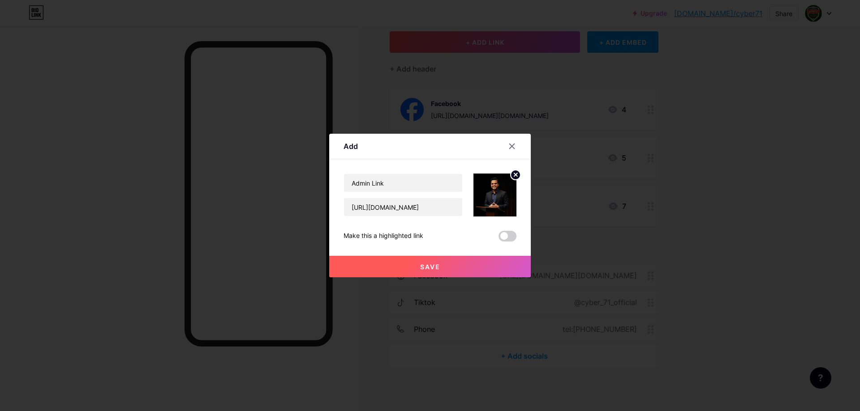
click at [502, 231] on div "Admin Link https://www.facebook.com/profile.php?id=61571179289736 Make this a h…" at bounding box center [429, 208] width 173 height 68
click at [505, 234] on span at bounding box center [507, 236] width 18 height 11
click at [498, 239] on input "checkbox" at bounding box center [498, 239] width 0 height 0
click at [460, 259] on button "Save" at bounding box center [429, 266] width 201 height 21
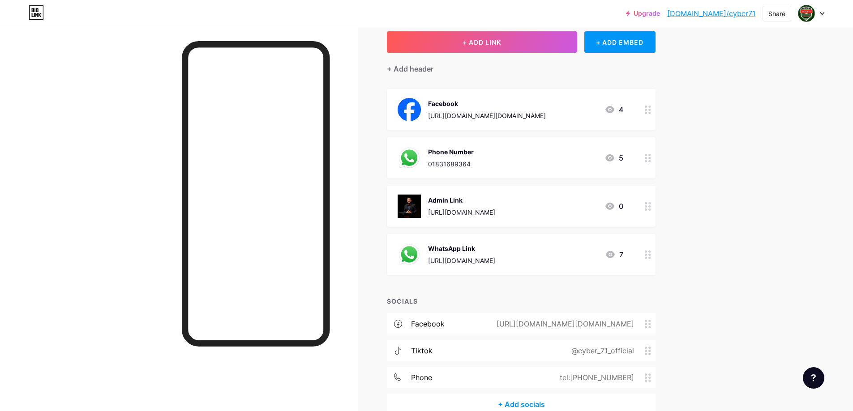
drag, startPoint x: 488, startPoint y: 216, endPoint x: 514, endPoint y: 146, distance: 74.2
click at [514, 146] on span "Facebook https://www.facebook.com/cyber.comminity 4 Phone Number 01831689364 5 …" at bounding box center [521, 182] width 269 height 186
click at [534, 193] on div "Admin Link https://www.facebook.com/profile.php?id=61571179289736 0" at bounding box center [521, 206] width 269 height 41
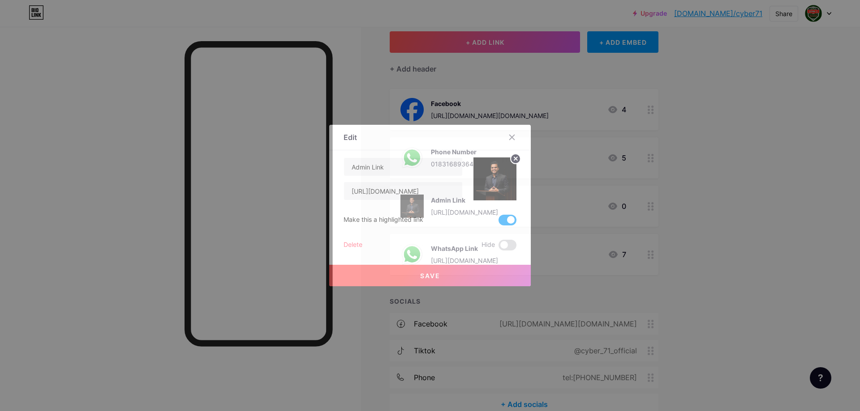
click at [632, 205] on div at bounding box center [430, 205] width 860 height 411
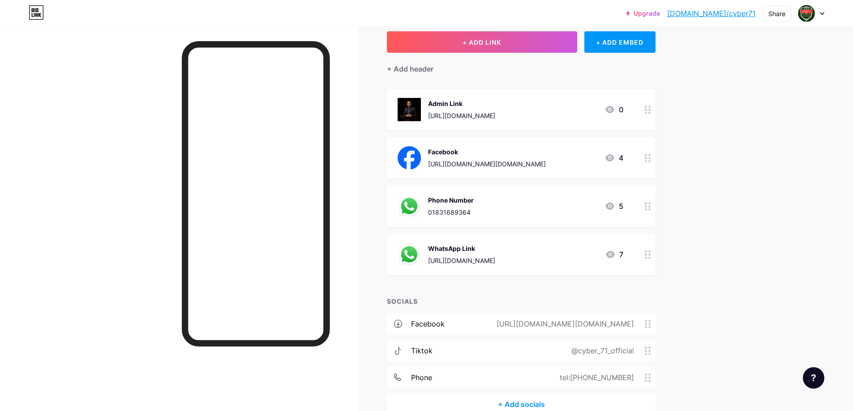
click at [707, 166] on div "Upgrade bio.link/cyber7... bio.link/cyber71 Share Switch accounts Cyber 71 bio.…" at bounding box center [426, 204] width 853 height 512
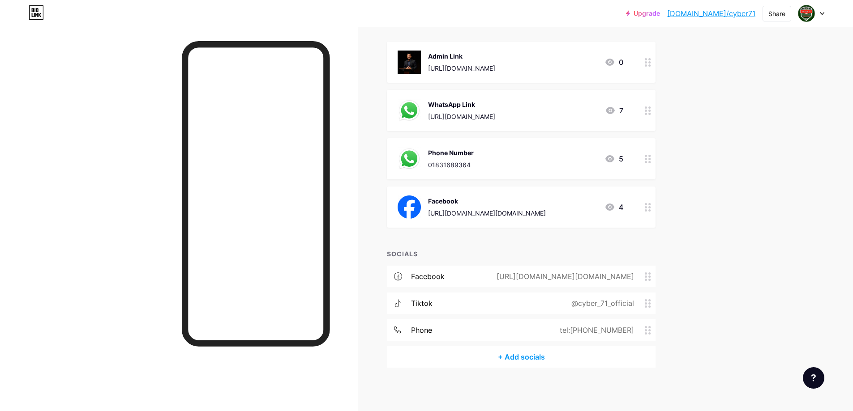
scroll to position [100, 0]
click at [742, 11] on link "bio.link/cyber71" at bounding box center [711, 13] width 88 height 11
click at [707, 13] on link "bio.link/cyber71" at bounding box center [711, 13] width 88 height 11
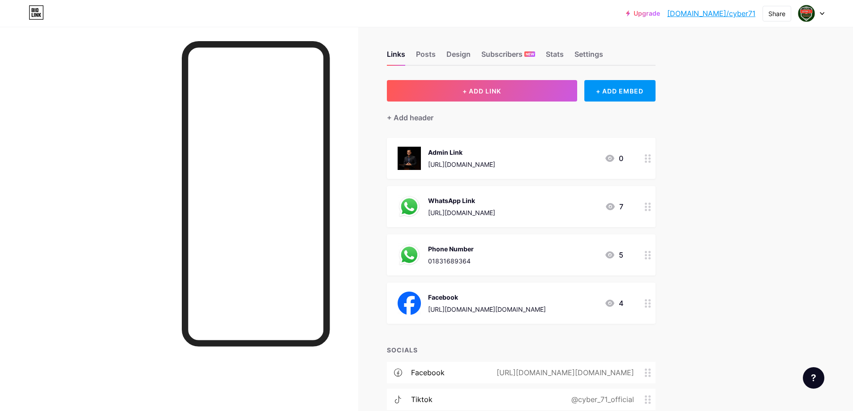
scroll to position [0, 0]
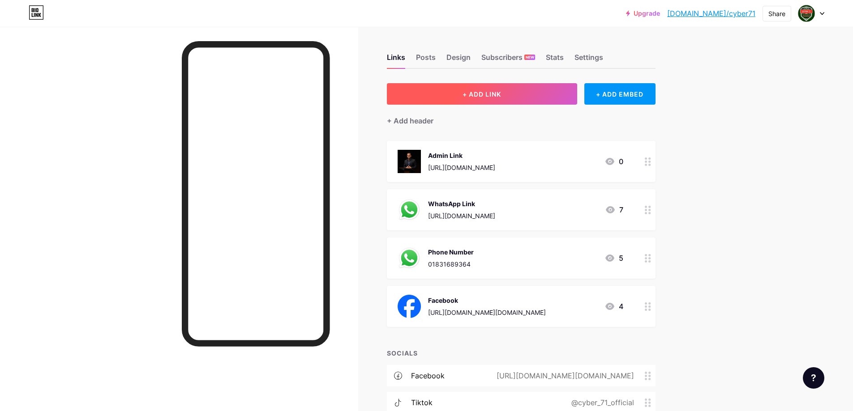
click at [439, 100] on button "+ ADD LINK" at bounding box center [482, 93] width 190 height 21
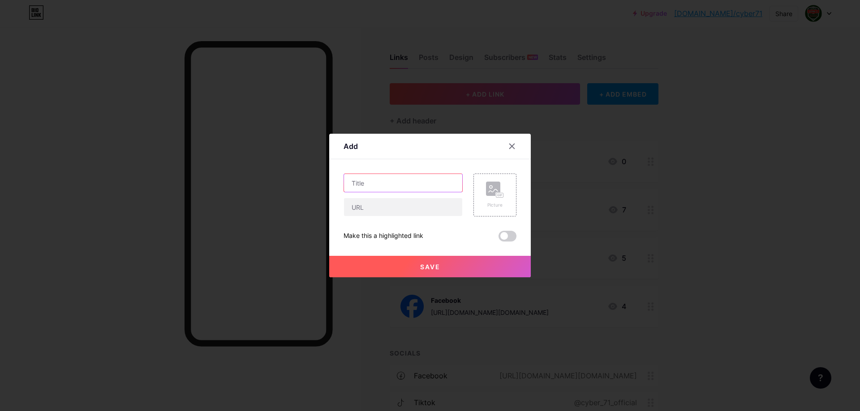
click at [410, 188] on input "text" at bounding box center [403, 183] width 118 height 18
click at [508, 146] on icon at bounding box center [511, 146] width 7 height 7
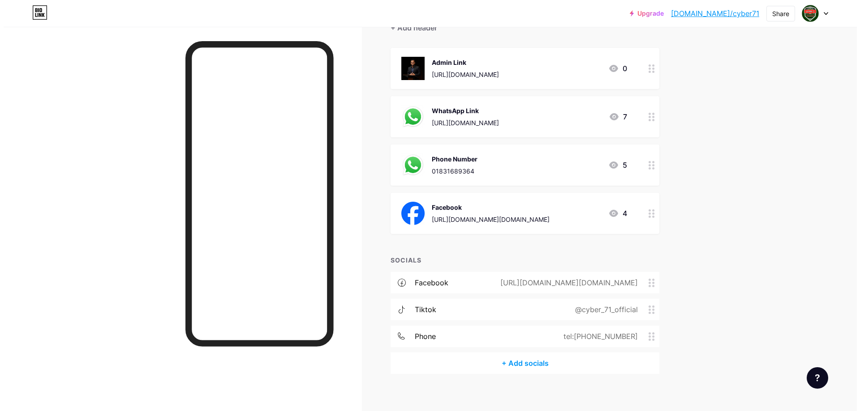
scroll to position [100, 0]
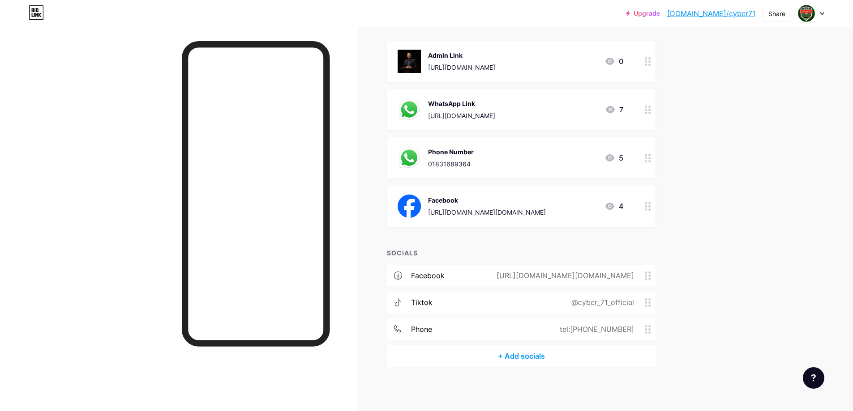
click at [523, 358] on div "+ Add socials" at bounding box center [521, 356] width 269 height 21
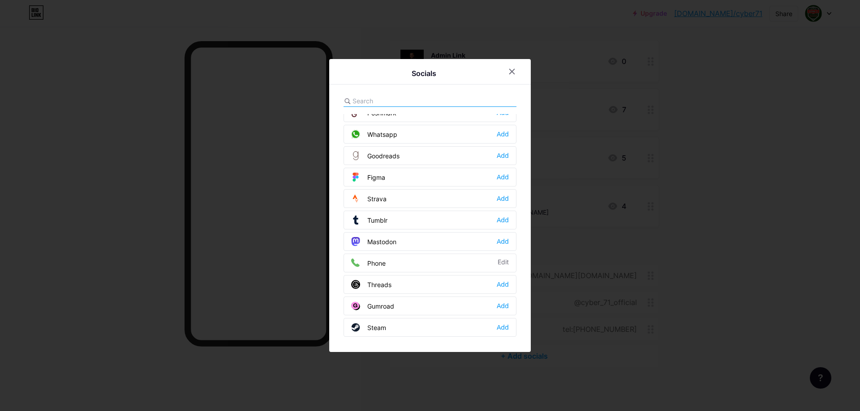
scroll to position [808, 0]
click at [506, 305] on div "Website Add" at bounding box center [429, 304] width 173 height 19
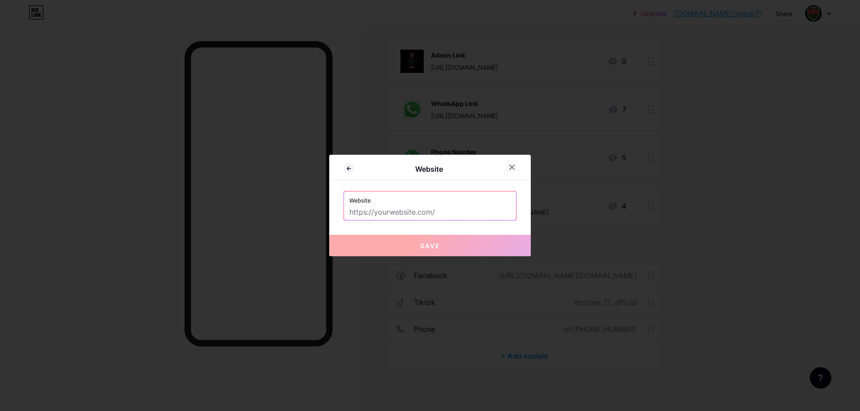
click at [424, 211] on input "text" at bounding box center [429, 212] width 161 height 15
paste input "https://sites.google.com/view/cyber71official/project-page"
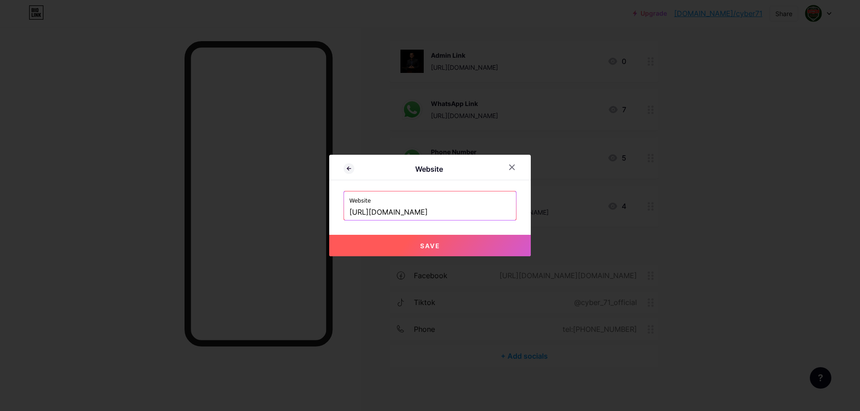
type input "https://sites.google.com/view/cyber71official/project-page"
click at [440, 248] on button "Save" at bounding box center [429, 245] width 201 height 21
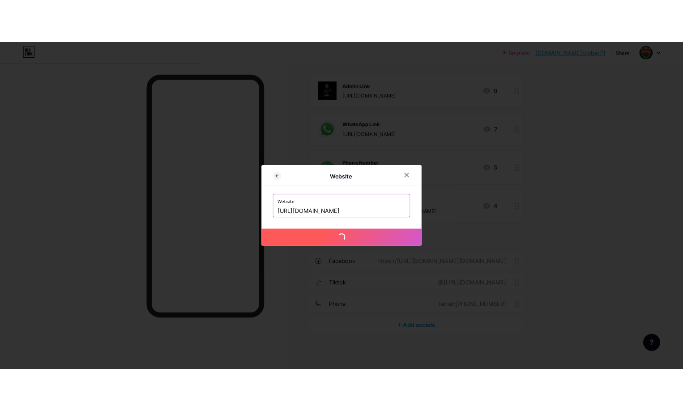
scroll to position [0, 0]
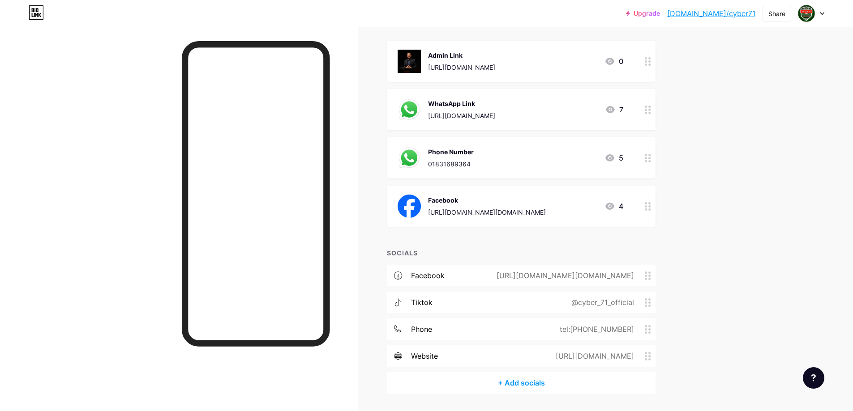
click at [515, 385] on div "+ Add socials" at bounding box center [521, 382] width 269 height 21
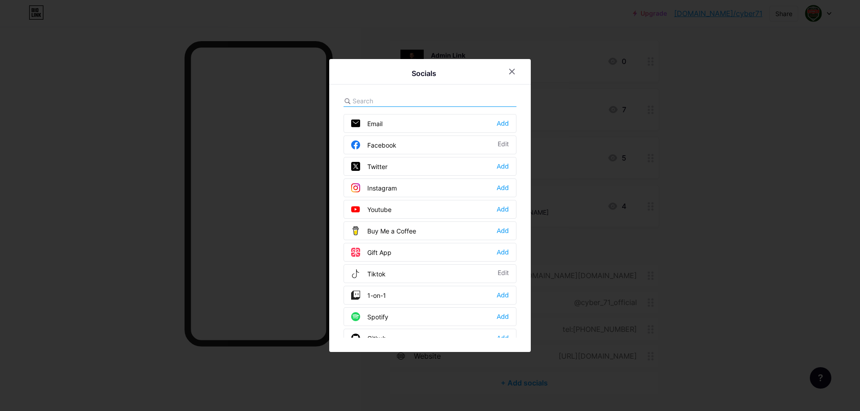
click at [506, 124] on div "Email Add" at bounding box center [429, 123] width 173 height 19
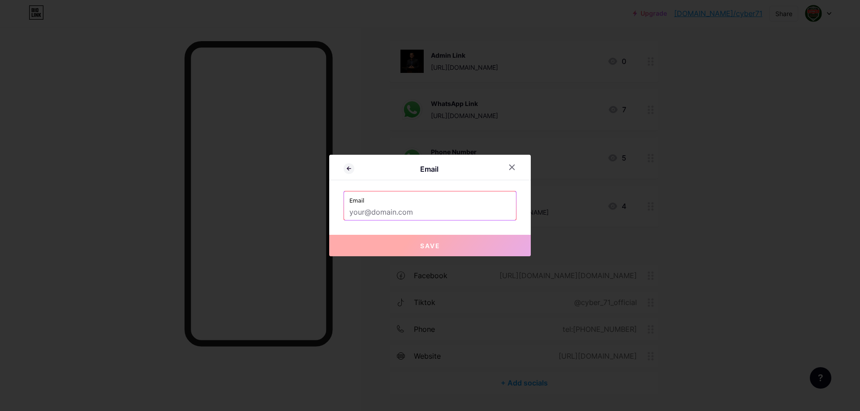
click at [398, 214] on input "text" at bounding box center [429, 212] width 161 height 15
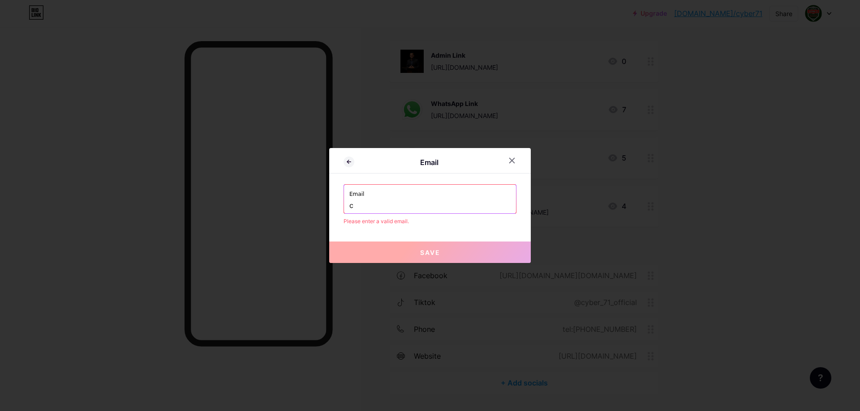
click at [381, 200] on input "c" at bounding box center [429, 205] width 161 height 15
paste input "yber.71.official.page@gmail.com"
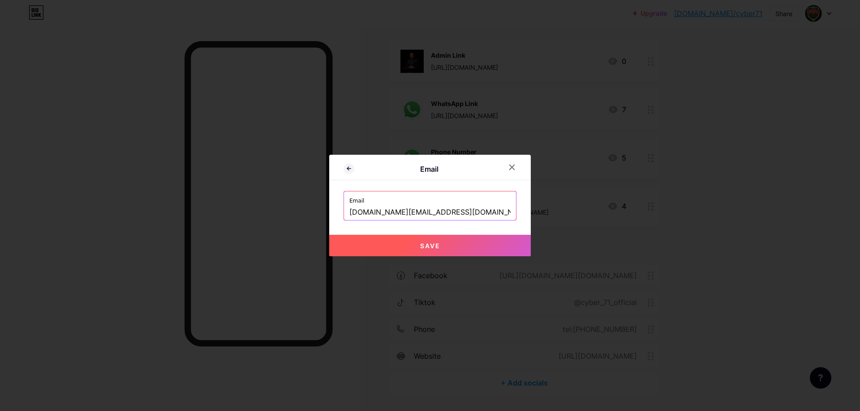
click at [402, 236] on button "Save" at bounding box center [429, 245] width 201 height 21
type input "mailto:cyber.71.official.page@gmail.com"
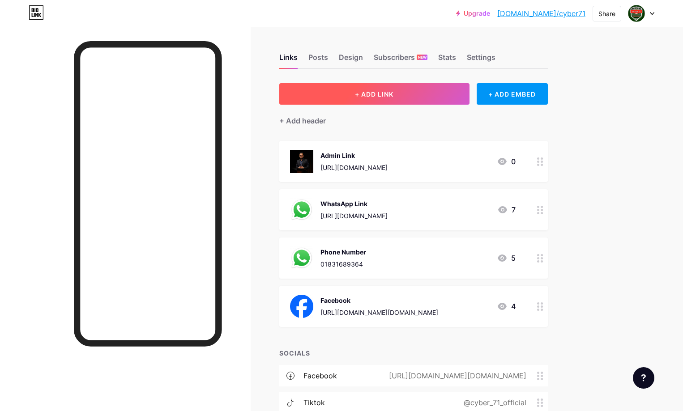
click at [407, 88] on button "+ ADD LINK" at bounding box center [374, 93] width 190 height 21
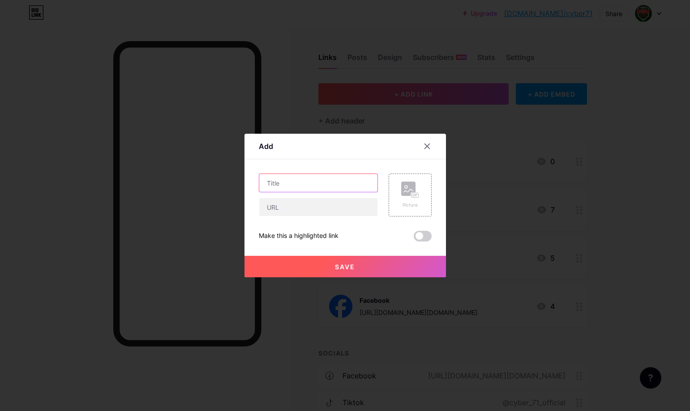
click at [322, 186] on input "text" at bounding box center [318, 183] width 118 height 18
type input "Email"
click at [290, 207] on input "text" at bounding box center [318, 207] width 118 height 18
paste input "[DOMAIN_NAME][EMAIL_ADDRESS][DOMAIN_NAME]"
type input "[DOMAIN_NAME][EMAIL_ADDRESS][DOMAIN_NAME]"
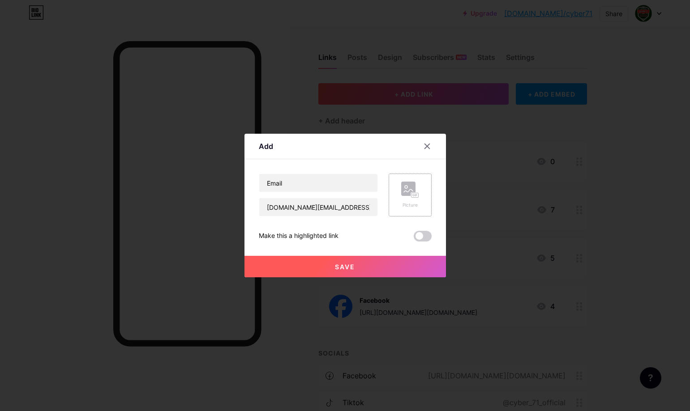
click at [412, 200] on div "Picture" at bounding box center [410, 195] width 18 height 27
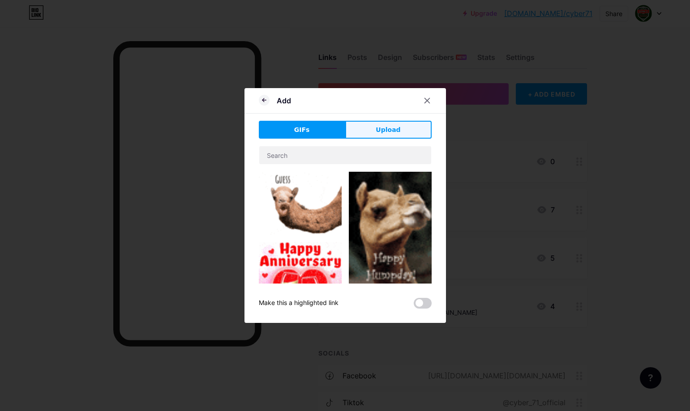
click at [379, 131] on span "Upload" at bounding box center [388, 129] width 25 height 9
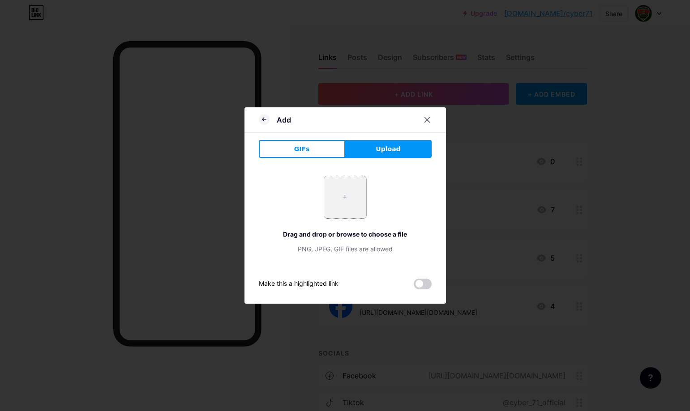
click at [355, 207] on input "file" at bounding box center [345, 197] width 42 height 42
type input "C:\fakepath\images.jpg"
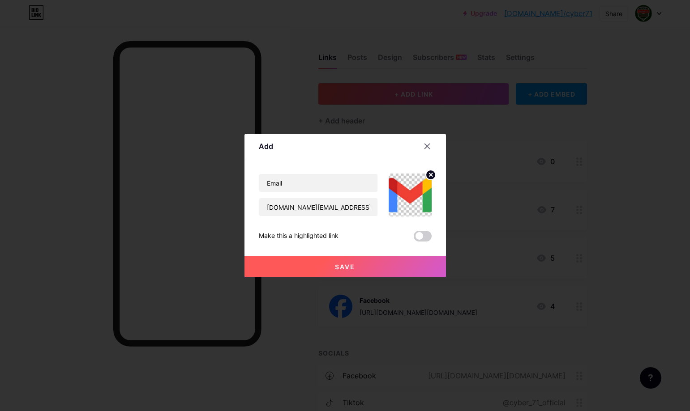
click at [379, 267] on button "Save" at bounding box center [344, 266] width 201 height 21
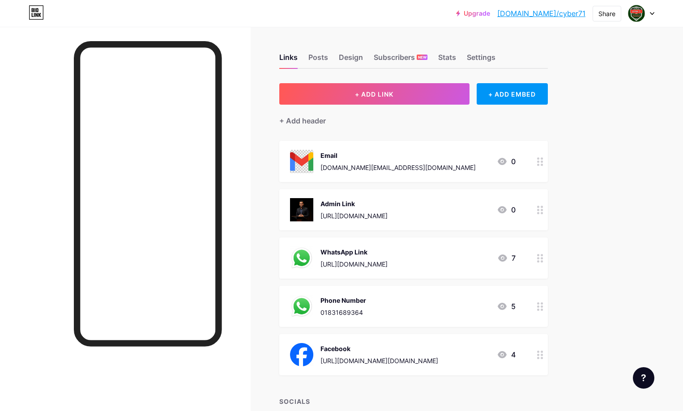
drag, startPoint x: 372, startPoint y: 160, endPoint x: 410, endPoint y: 198, distance: 53.8
click at [397, 271] on span "Email cyber.71.official.page@gmail.com 0 Admin Link https://www.facebook.com/pr…" at bounding box center [413, 258] width 269 height 235
